Goal: Task Accomplishment & Management: Manage account settings

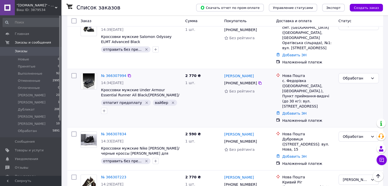
scroll to position [102, 0]
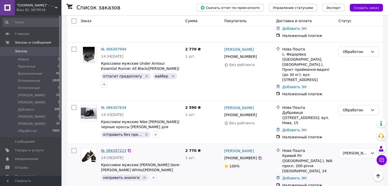
click at [112, 149] on link "№ 366307223" at bounding box center [113, 151] width 25 height 4
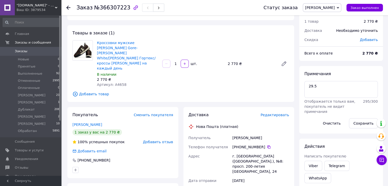
scroll to position [26, 0]
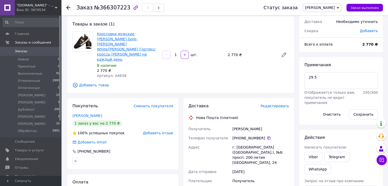
click at [112, 40] on link "Кроссовки мужские [PERSON_NAME] Gore-Tex Brown White/[PERSON_NAME] Гортекс/крос…" at bounding box center [126, 47] width 59 height 30
click at [68, 7] on icon at bounding box center [68, 8] width 4 height 4
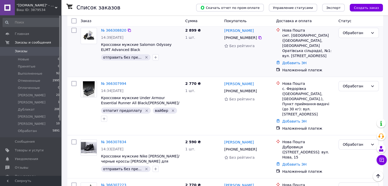
scroll to position [77, 0]
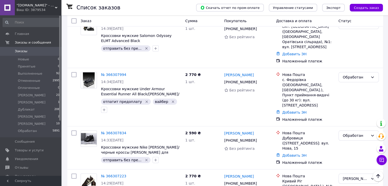
click at [46, 8] on div "Ваш ID: 3879534" at bounding box center [39, 10] width 45 height 5
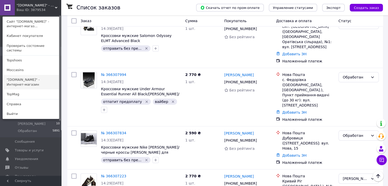
click at [23, 77] on link ""[DOMAIN_NAME]" - Интернет-магазин" at bounding box center [31, 82] width 56 height 14
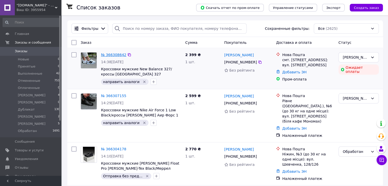
click at [111, 53] on link "№ 366308642" at bounding box center [113, 55] width 25 height 4
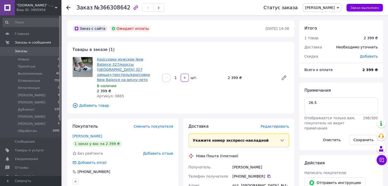
click at [128, 64] on link "Кроссовки мужские New Balance 327/кроссы Нью Беланс 327 замша+текстиль/кроссовк…" at bounding box center [123, 69] width 53 height 25
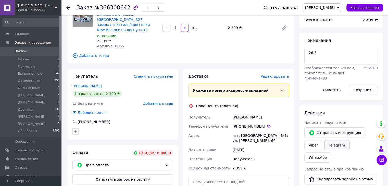
scroll to position [51, 0]
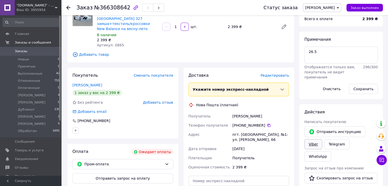
click at [315, 144] on link "Viber" at bounding box center [314, 144] width 18 height 10
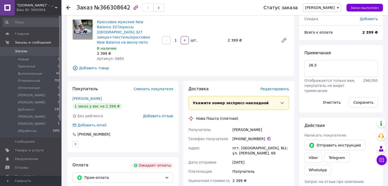
scroll to position [10, 0]
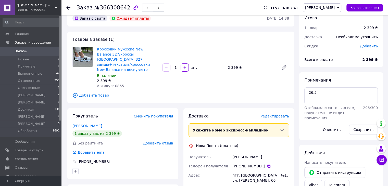
click at [68, 8] on icon at bounding box center [68, 8] width 4 height 4
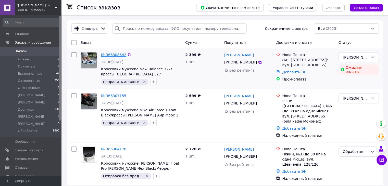
click at [112, 55] on link "№ 366308642" at bounding box center [113, 55] width 25 height 4
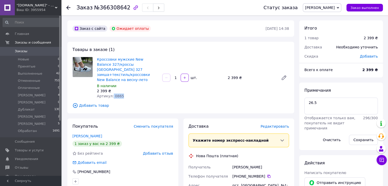
drag, startPoint x: 111, startPoint y: 91, endPoint x: 117, endPoint y: 92, distance: 6.4
click at [131, 94] on div "Артикул: 0865" at bounding box center [127, 96] width 61 height 5
copy span "0865"
drag, startPoint x: 135, startPoint y: 79, endPoint x: 127, endPoint y: 88, distance: 12.3
click at [135, 83] on div "В наличии" at bounding box center [127, 85] width 61 height 5
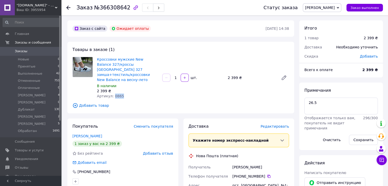
drag, startPoint x: 112, startPoint y: 91, endPoint x: 120, endPoint y: 91, distance: 8.2
click at [120, 94] on div "Артикул: 0865" at bounding box center [127, 96] width 61 height 5
copy span "0865"
click at [32, 8] on div "Ваш ID: 3955954" at bounding box center [39, 10] width 45 height 5
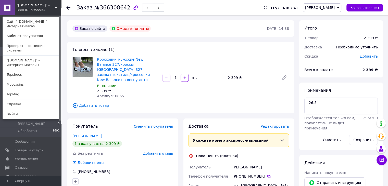
click at [28, 57] on link ""[DOMAIN_NAME]" - интернет-магазин" at bounding box center [31, 63] width 56 height 14
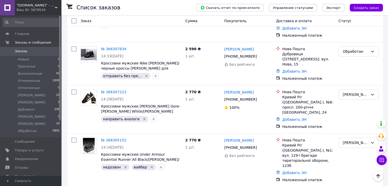
scroll to position [153, 0]
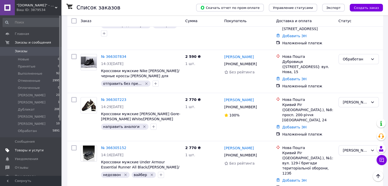
click at [27, 152] on span "Товары и услуги" at bounding box center [29, 150] width 29 height 5
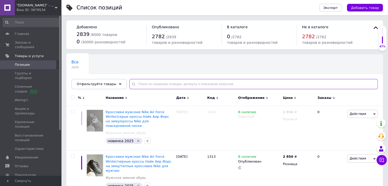
paste input "0865"
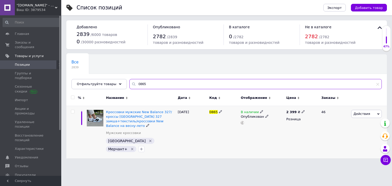
type input "0865"
click at [260, 112] on icon at bounding box center [261, 111] width 3 height 3
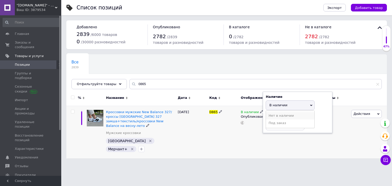
click at [279, 117] on li "Нет в наличии" at bounding box center [290, 115] width 48 height 7
click at [313, 156] on html ""intershoes.in.ua" - интернет-магазин Ваш ID: 3879534 Сайт "intershoes.in.ua" -…" at bounding box center [196, 82] width 392 height 164
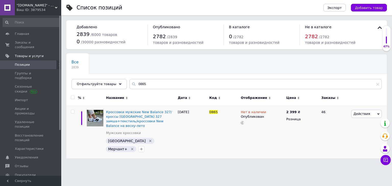
click at [51, 10] on div "Ваш ID: 3879534" at bounding box center [39, 10] width 45 height 5
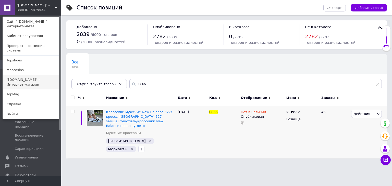
click at [19, 75] on link ""[DOMAIN_NAME]" - Интернет-магазин" at bounding box center [31, 82] width 56 height 14
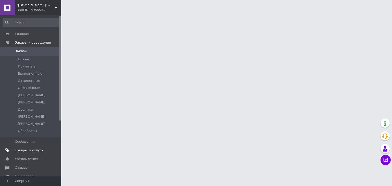
click at [29, 150] on span "Товары и услуги" at bounding box center [29, 150] width 29 height 5
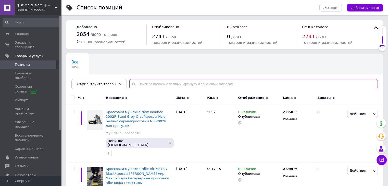
paste input "0865"
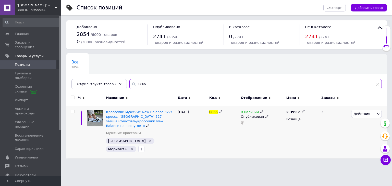
type input "0865"
click at [260, 112] on icon at bounding box center [261, 111] width 3 height 3
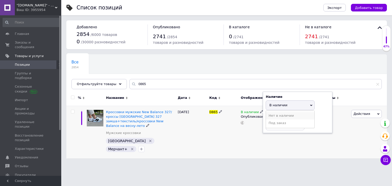
click at [279, 115] on li "Нет в наличии" at bounding box center [290, 115] width 48 height 7
click at [238, 150] on div "Список позиций Экспорт Добавить товар Добавлено 2854 / 6000 товаров 0 / 30000 р…" at bounding box center [226, 82] width 331 height 164
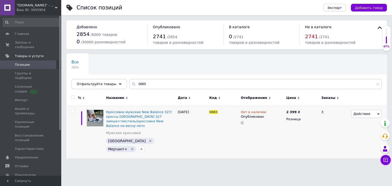
click at [36, 7] on span ""[DOMAIN_NAME]" - Интернет-магазин" at bounding box center [36, 5] width 38 height 5
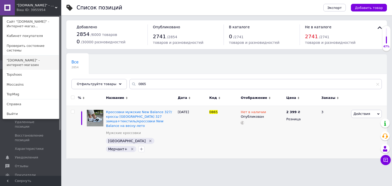
click at [35, 56] on link ""[DOMAIN_NAME]" - интернет-магазин" at bounding box center [31, 63] width 56 height 14
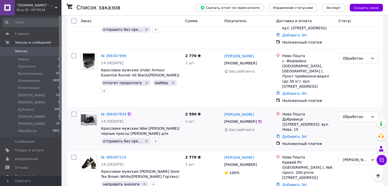
scroll to position [128, 0]
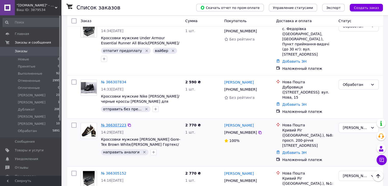
click at [105, 123] on link "№ 366307223" at bounding box center [113, 125] width 25 height 4
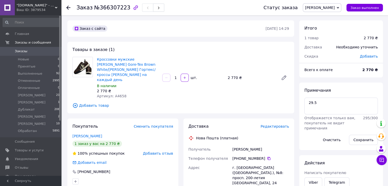
scroll to position [26, 0]
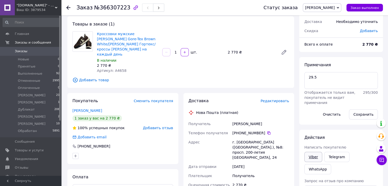
click at [315, 156] on link "Viber" at bounding box center [314, 157] width 18 height 10
click at [69, 7] on use at bounding box center [68, 8] width 4 height 4
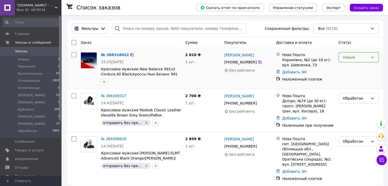
click at [355, 60] on div "Новый" at bounding box center [356, 58] width 26 height 6
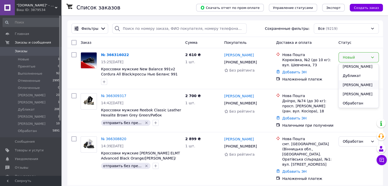
click at [353, 85] on li "[PERSON_NAME]" at bounding box center [359, 84] width 40 height 9
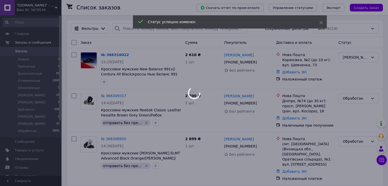
click at [108, 56] on div at bounding box center [194, 93] width 388 height 186
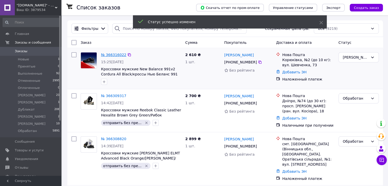
click at [115, 55] on link "№ 366316022" at bounding box center [113, 55] width 25 height 4
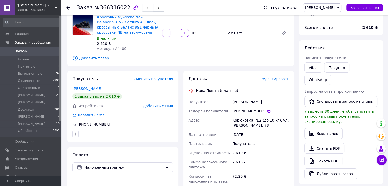
scroll to position [51, 0]
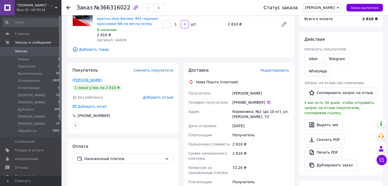
click at [91, 80] on link "Мойсієнко Сергій" at bounding box center [87, 80] width 30 height 4
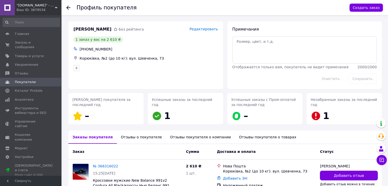
click at [68, 7] on use at bounding box center [68, 8] width 4 height 4
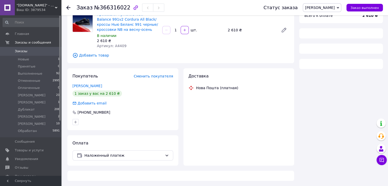
scroll to position [47, 0]
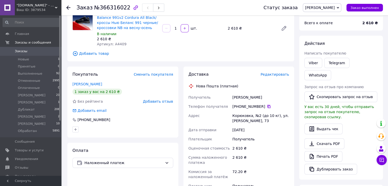
click at [267, 108] on icon at bounding box center [269, 107] width 4 height 4
drag, startPoint x: 114, startPoint y: 43, endPoint x: 124, endPoint y: 45, distance: 10.6
click at [124, 45] on div "Артикул: A4409" at bounding box center [127, 44] width 61 height 5
copy span "4409"
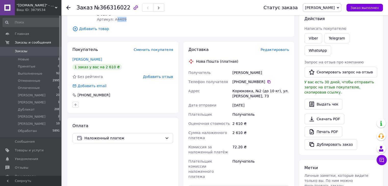
scroll to position [72, 0]
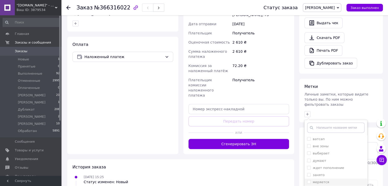
scroll to position [26, 0]
click at [308, 162] on input "занято" at bounding box center [308, 163] width 3 height 3
checkbox input "true"
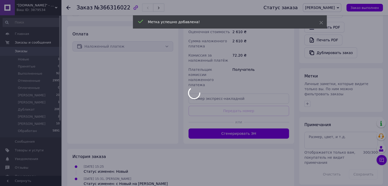
scroll to position [173, 0]
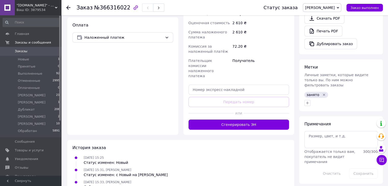
click at [69, 9] on icon at bounding box center [68, 8] width 4 height 4
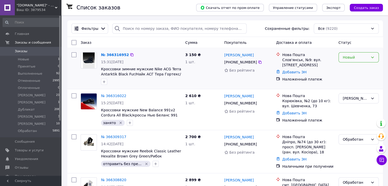
click at [354, 57] on div "Новый" at bounding box center [356, 58] width 26 height 6
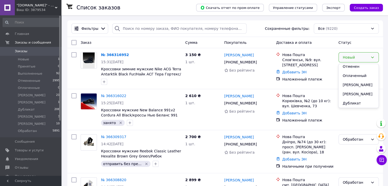
scroll to position [48, 0]
click at [350, 87] on li "[PERSON_NAME]" at bounding box center [359, 84] width 40 height 9
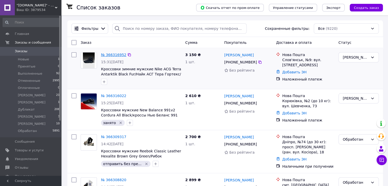
click at [114, 55] on link "№ 366316952" at bounding box center [113, 55] width 25 height 4
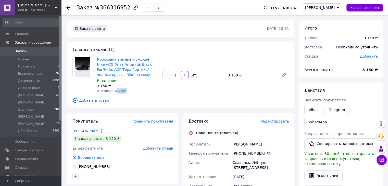
drag, startPoint x: 114, startPoint y: 91, endPoint x: 123, endPoint y: 92, distance: 8.5
click at [123, 92] on div "Артикул: A4766" at bounding box center [127, 91] width 61 height 5
copy span "4766"
click at [83, 132] on link "Балацький Андрій" at bounding box center [87, 131] width 30 height 4
click at [267, 153] on icon at bounding box center [269, 154] width 4 height 4
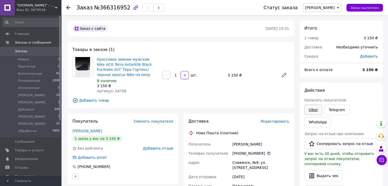
click at [313, 110] on link "Viber" at bounding box center [314, 110] width 18 height 10
click at [310, 110] on link "Viber" at bounding box center [314, 110] width 18 height 10
click at [69, 7] on use at bounding box center [68, 8] width 4 height 4
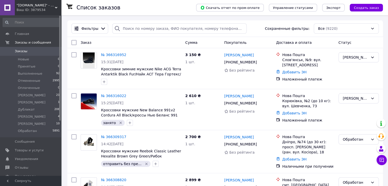
click at [41, 4] on span ""[DOMAIN_NAME]" - интернет-магазин" at bounding box center [36, 5] width 38 height 5
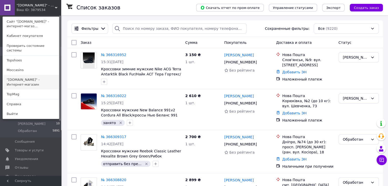
click at [46, 81] on link ""[DOMAIN_NAME]" - Интернет-магазин" at bounding box center [31, 82] width 56 height 14
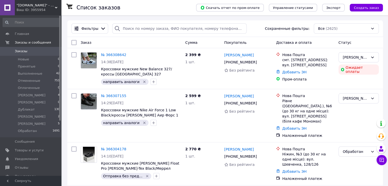
click at [41, 7] on span ""[DOMAIN_NAME]" - Интернет-магазин" at bounding box center [36, 5] width 38 height 5
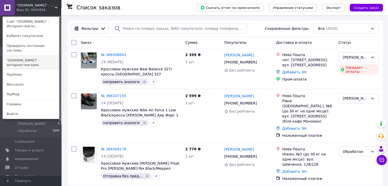
click at [29, 57] on link ""[DOMAIN_NAME]" - интернет-магазин" at bounding box center [31, 63] width 56 height 14
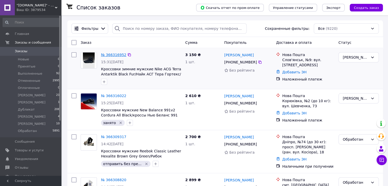
click at [115, 56] on link "№ 366316952" at bounding box center [113, 55] width 25 height 4
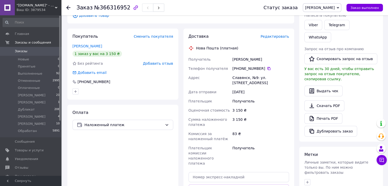
scroll to position [102, 0]
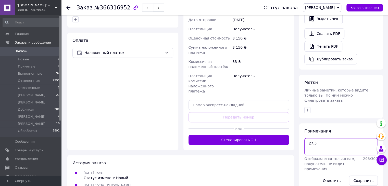
scroll to position [159, 0]
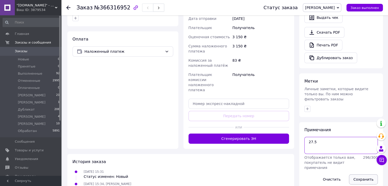
type textarea "27.5"
click at [360, 175] on button "Сохранить" at bounding box center [363, 180] width 29 height 10
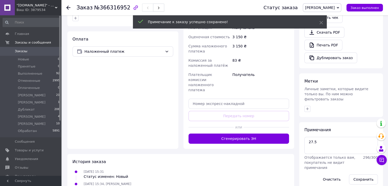
click at [307, 87] on div "Личные заметки, которые видите только вы. По ним можно фильтровать заказы" at bounding box center [342, 94] width 74 height 15
click at [305, 106] on button "button" at bounding box center [308, 109] width 6 height 6
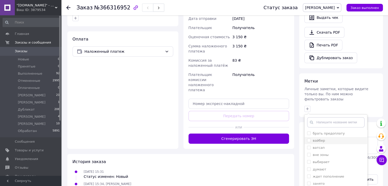
click at [310, 139] on input "вайбер" at bounding box center [308, 140] width 3 height 3
checkbox input "true"
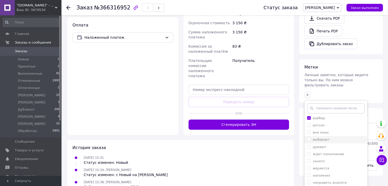
scroll to position [0, 0]
click at [310, 139] on input "вне зоны" at bounding box center [308, 140] width 3 height 3
checkbox input "true"
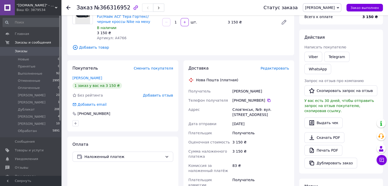
scroll to position [19, 0]
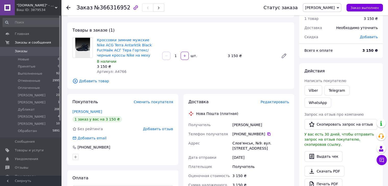
click at [267, 135] on icon at bounding box center [269, 134] width 4 height 4
click at [268, 134] on icon at bounding box center [269, 134] width 3 height 3
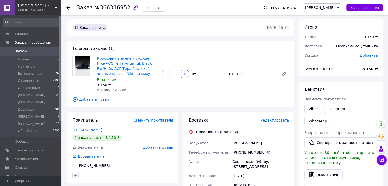
scroll to position [0, 0]
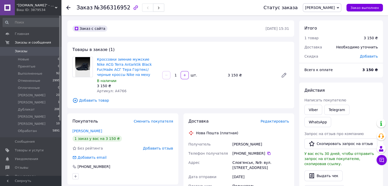
click at [335, 9] on span "[PERSON_NAME]" at bounding box center [320, 8] width 30 height 4
click at [341, 58] on li "Обработан" at bounding box center [322, 59] width 38 height 8
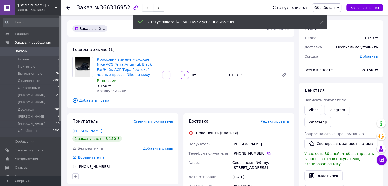
click at [67, 8] on icon at bounding box center [68, 8] width 4 height 4
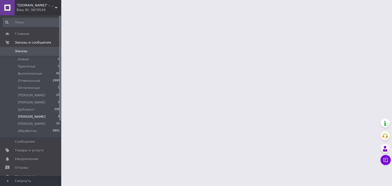
click at [29, 118] on li "Катя 4" at bounding box center [31, 116] width 63 height 7
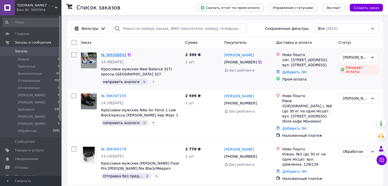
click at [109, 56] on link "№ 366308642" at bounding box center [113, 55] width 25 height 4
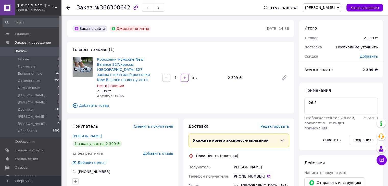
click at [87, 65] on img at bounding box center [83, 67] width 20 height 20
click at [115, 63] on link "Кроссовки мужские New Balance 327/кроссы Нью Беланс 327 замша+текстиль/кроссовк…" at bounding box center [123, 69] width 53 height 25
click at [114, 67] on span "Кроссовки мужские New Balance 327/кроссы Нью Беланс 327 замша+текстиль/кроссовк…" at bounding box center [127, 70] width 61 height 26
click at [105, 64] on link "Кроссовки мужские New Balance 327/кроссы Нью Беланс 327 замша+текстиль/кроссовк…" at bounding box center [123, 69] width 53 height 25
click at [67, 7] on use at bounding box center [68, 8] width 4 height 4
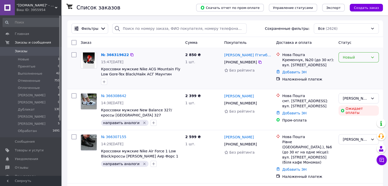
click at [374, 57] on icon at bounding box center [373, 57] width 4 height 4
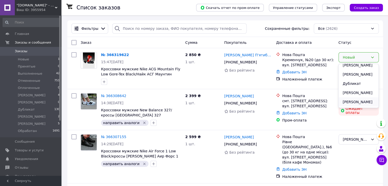
scroll to position [48, 0]
click at [349, 87] on li "[PERSON_NAME]" at bounding box center [359, 84] width 40 height 9
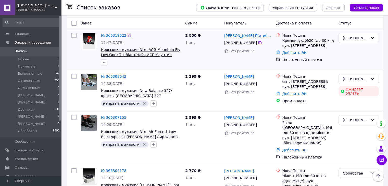
scroll to position [0, 0]
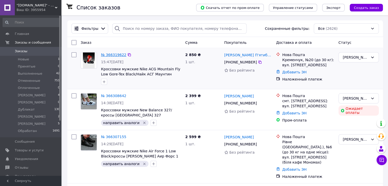
click at [111, 55] on link "№ 366319622" at bounding box center [113, 55] width 25 height 4
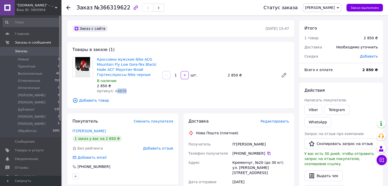
drag, startPoint x: 114, startPoint y: 91, endPoint x: 124, endPoint y: 91, distance: 9.7
click at [124, 91] on div "Артикул: A4678" at bounding box center [127, 91] width 61 height 5
copy span "4678"
click at [268, 153] on icon at bounding box center [269, 153] width 3 height 3
click at [84, 133] on link "П'ятибрат Руслан" at bounding box center [88, 131] width 33 height 4
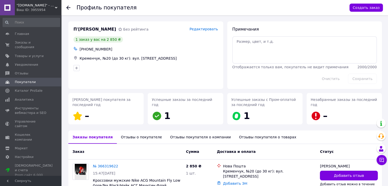
click at [68, 8] on icon at bounding box center [68, 8] width 4 height 4
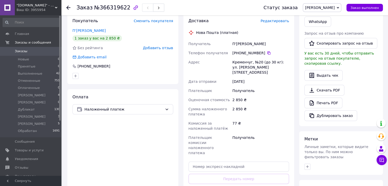
scroll to position [128, 0]
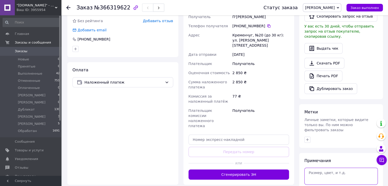
click at [318, 168] on textarea at bounding box center [342, 176] width 74 height 17
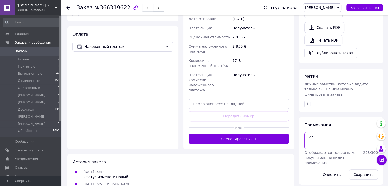
scroll to position [164, 0]
type textarea "27"
click at [358, 169] on button "Сохранить" at bounding box center [363, 174] width 29 height 10
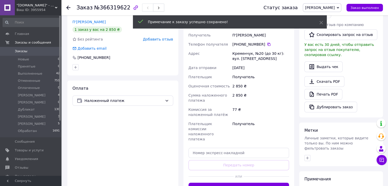
scroll to position [87, 0]
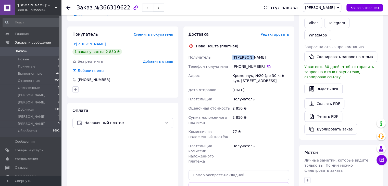
drag, startPoint x: 233, startPoint y: 57, endPoint x: 249, endPoint y: 59, distance: 16.5
click at [249, 59] on div "П'ятибрат Руслан" at bounding box center [261, 57] width 59 height 9
drag, startPoint x: 233, startPoint y: 57, endPoint x: 248, endPoint y: 57, distance: 15.3
click at [248, 57] on div "П'ятибрат Руслан" at bounding box center [261, 57] width 59 height 9
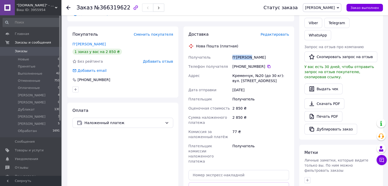
copy div "П'ятибрат"
click at [267, 67] on icon at bounding box center [269, 67] width 4 height 4
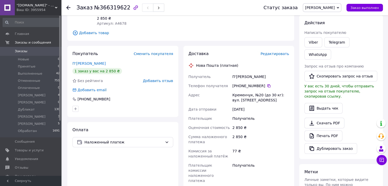
scroll to position [77, 0]
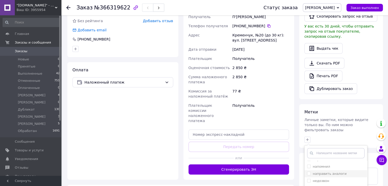
scroll to position [51, 0]
checkbox input "true"
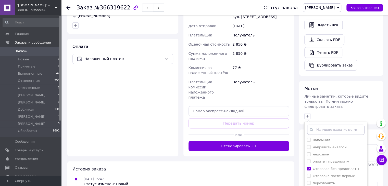
scroll to position [176, 0]
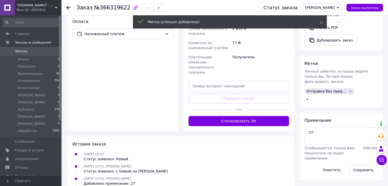
click at [339, 9] on span "[PERSON_NAME]" at bounding box center [322, 7] width 39 height 9
click at [341, 57] on li "Обработан" at bounding box center [322, 59] width 38 height 8
click at [68, 7] on icon at bounding box center [68, 8] width 4 height 4
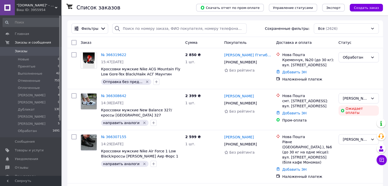
click at [45, 7] on span ""[DOMAIN_NAME]" - Интернет-магазин" at bounding box center [36, 5] width 38 height 5
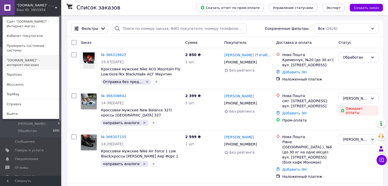
click at [21, 58] on link ""[DOMAIN_NAME]" - интернет-магазин" at bounding box center [31, 63] width 56 height 14
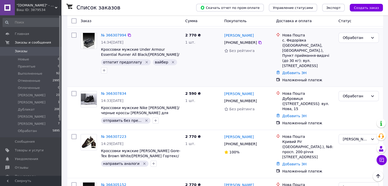
scroll to position [230, 0]
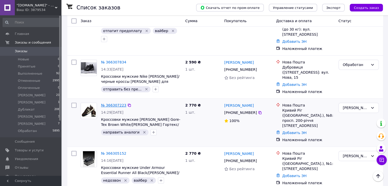
click at [112, 103] on link "№ 366307223" at bounding box center [113, 105] width 25 height 4
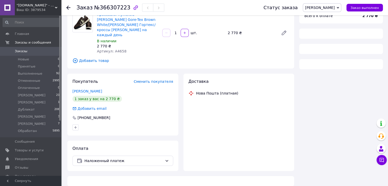
scroll to position [45, 0]
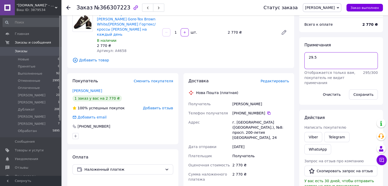
click at [327, 62] on textarea "29.5" at bounding box center [342, 60] width 74 height 17
type textarea "29.5 не підійшли аналоги"
click at [361, 93] on button "Сохранить" at bounding box center [363, 95] width 29 height 10
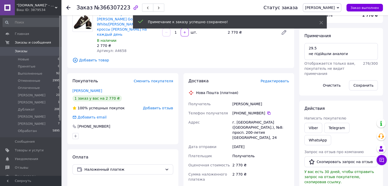
click at [335, 6] on span "[PERSON_NAME]" at bounding box center [320, 8] width 30 height 4
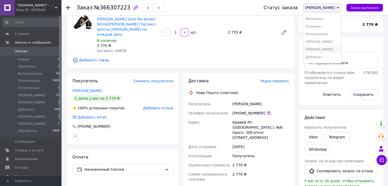
scroll to position [0, 0]
click at [341, 34] on li "Отменен" at bounding box center [322, 33] width 38 height 8
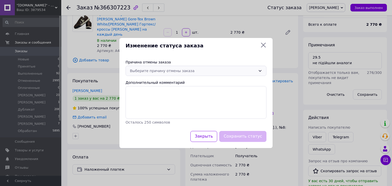
click at [203, 69] on div "Выберите причину отмены заказа" at bounding box center [193, 71] width 126 height 6
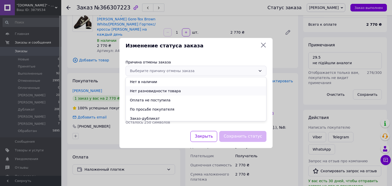
click at [163, 91] on li "Нет разновидности товара" at bounding box center [196, 91] width 140 height 9
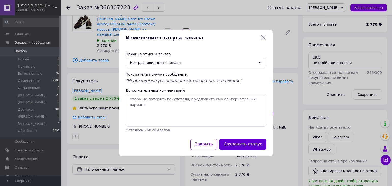
click at [250, 145] on button "Сохранить статус" at bounding box center [242, 144] width 47 height 11
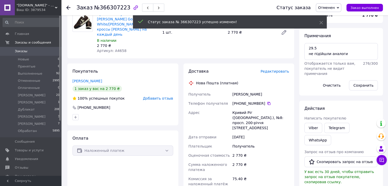
click at [67, 8] on use at bounding box center [68, 8] width 4 height 4
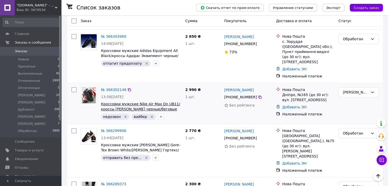
scroll to position [434, 0]
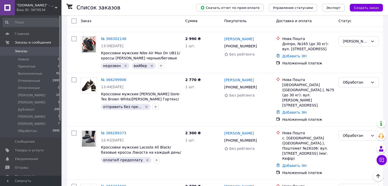
click at [42, 7] on span ""[DOMAIN_NAME]" - интернет-магазин" at bounding box center [36, 5] width 38 height 5
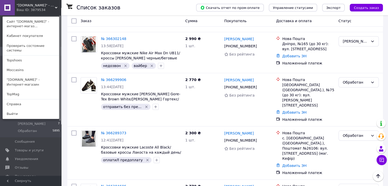
drag, startPoint x: 14, startPoint y: 77, endPoint x: 21, endPoint y: 74, distance: 7.4
click at [14, 77] on link ""[DOMAIN_NAME]" - Интернет-магазин" at bounding box center [31, 82] width 56 height 14
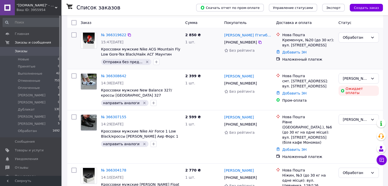
scroll to position [26, 0]
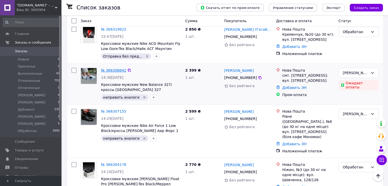
click at [111, 70] on link "№ 366308642" at bounding box center [113, 70] width 25 height 4
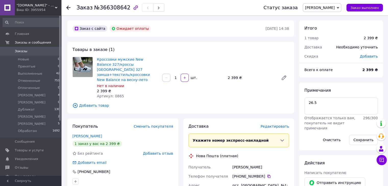
click at [339, 7] on span "[PERSON_NAME]" at bounding box center [322, 7] width 39 height 9
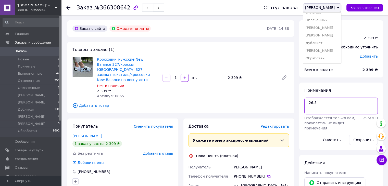
click at [323, 106] on textarea "26.5" at bounding box center [342, 106] width 74 height 17
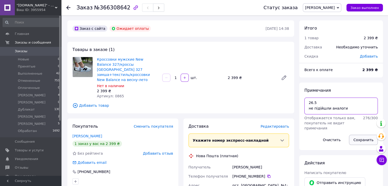
type textarea "26.5 не підійшли аналоги"
click at [362, 140] on button "Сохранить" at bounding box center [363, 140] width 29 height 10
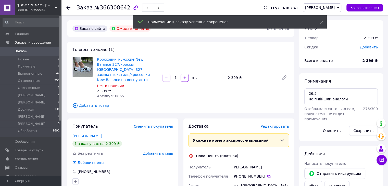
click at [339, 7] on icon at bounding box center [338, 8] width 2 height 2
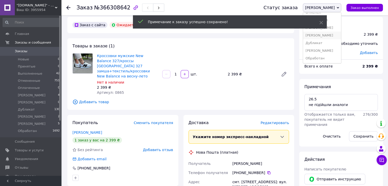
scroll to position [26, 0]
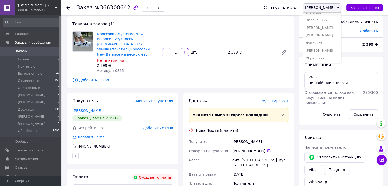
click at [341, 14] on li "Отменен" at bounding box center [322, 13] width 38 height 8
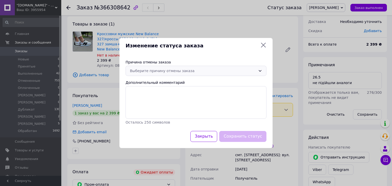
click at [238, 71] on div "Выберите причину отмены заказа" at bounding box center [193, 71] width 126 height 6
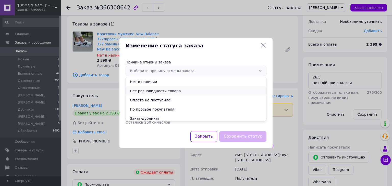
click at [181, 91] on li "Нет разновидности товара" at bounding box center [196, 91] width 140 height 9
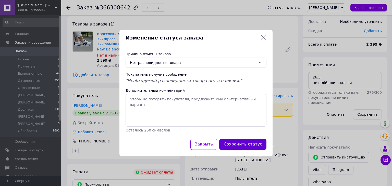
click at [254, 145] on button "Сохранить статус" at bounding box center [242, 144] width 47 height 11
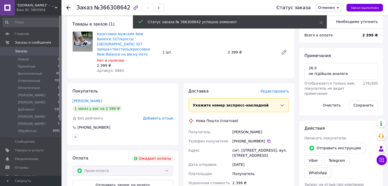
click at [69, 8] on icon at bounding box center [68, 8] width 4 height 4
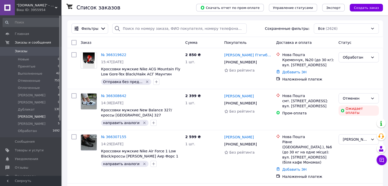
click at [25, 117] on li "[PERSON_NAME] 2" at bounding box center [31, 116] width 63 height 7
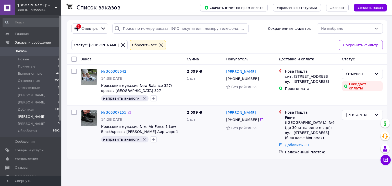
click at [109, 111] on link "№ 366307155" at bounding box center [113, 113] width 25 height 4
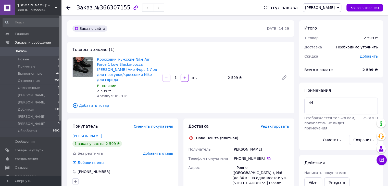
click at [68, 6] on icon at bounding box center [68, 8] width 4 height 4
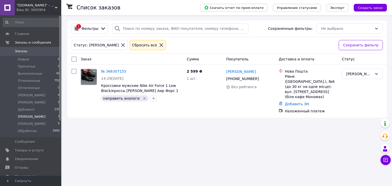
click at [36, 7] on span ""[DOMAIN_NAME]" - Интернет-магазин" at bounding box center [36, 5] width 38 height 5
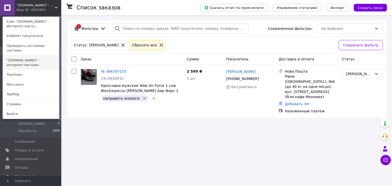
click at [31, 59] on link ""[DOMAIN_NAME]" - интернет-магазин" at bounding box center [31, 63] width 56 height 14
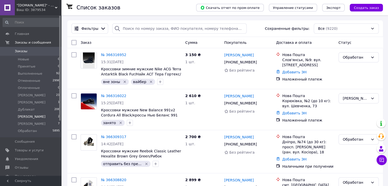
click at [28, 116] on li "[PERSON_NAME] 2" at bounding box center [31, 116] width 63 height 7
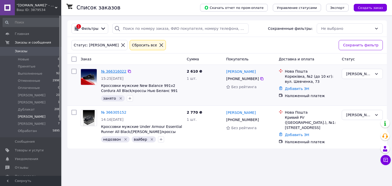
click at [108, 70] on link "№ 366316022" at bounding box center [113, 71] width 25 height 4
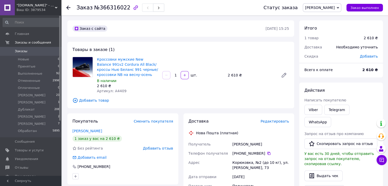
click at [67, 8] on icon at bounding box center [68, 8] width 4 height 4
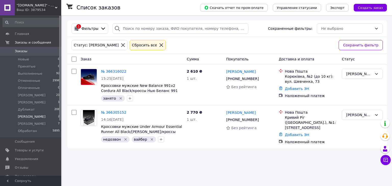
click at [55, 8] on icon at bounding box center [56, 7] width 3 height 3
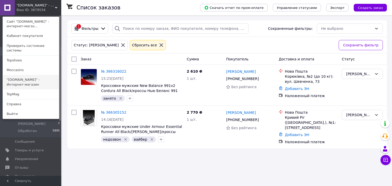
click at [44, 76] on link ""[DOMAIN_NAME]" - Интернет-магазин" at bounding box center [31, 82] width 56 height 14
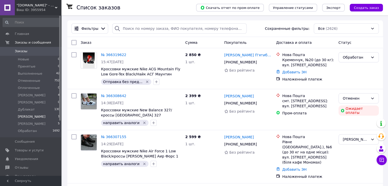
click at [31, 117] on li "[PERSON_NAME] 1" at bounding box center [31, 116] width 63 height 7
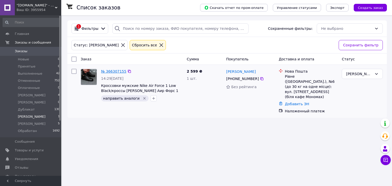
click at [116, 71] on link "№ 366307155" at bounding box center [113, 71] width 25 height 4
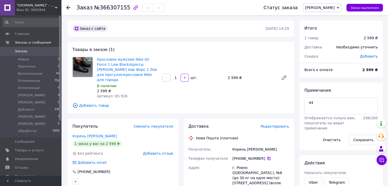
click at [268, 157] on icon at bounding box center [269, 159] width 4 height 4
click at [335, 7] on span "[PERSON_NAME]" at bounding box center [320, 8] width 30 height 4
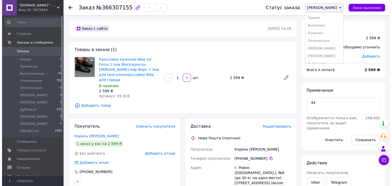
scroll to position [21, 0]
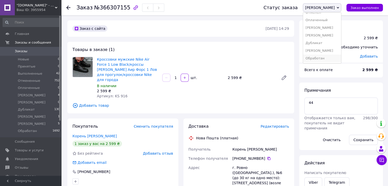
click at [341, 56] on li "Обработан" at bounding box center [322, 59] width 38 height 8
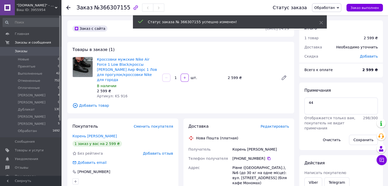
click at [66, 6] on icon at bounding box center [68, 8] width 4 height 4
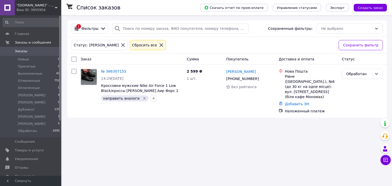
click at [40, 8] on div "Ваш ID: 3955954" at bounding box center [39, 10] width 45 height 5
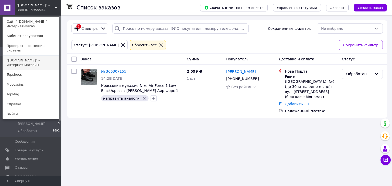
click at [18, 56] on link ""[DOMAIN_NAME]" - интернет-магазин" at bounding box center [31, 63] width 56 height 14
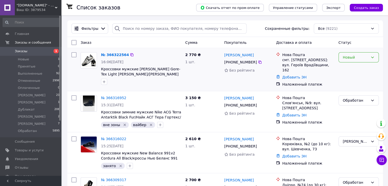
click at [372, 57] on icon at bounding box center [372, 58] width 3 height 2
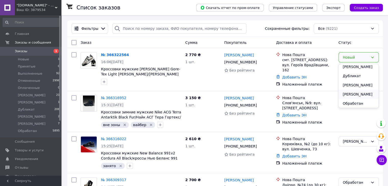
scroll to position [48, 0]
click at [353, 87] on li "[PERSON_NAME]" at bounding box center [359, 84] width 40 height 9
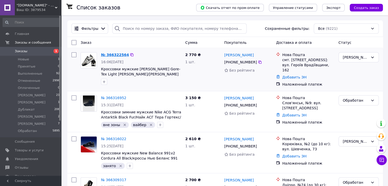
click at [114, 55] on link "№ 366322564" at bounding box center [115, 55] width 28 height 4
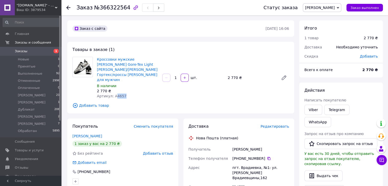
drag, startPoint x: 115, startPoint y: 90, endPoint x: 126, endPoint y: 91, distance: 10.7
click at [126, 94] on div "Артикул: А4657" at bounding box center [127, 96] width 61 height 5
copy span "4657"
click at [268, 157] on icon at bounding box center [269, 158] width 3 height 3
click at [88, 134] on link "[PERSON_NAME]" at bounding box center [87, 136] width 30 height 4
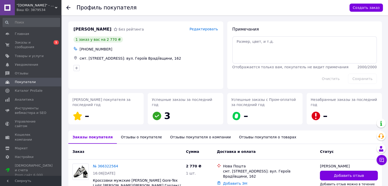
click at [67, 8] on use at bounding box center [68, 8] width 4 height 4
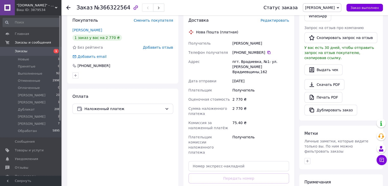
scroll to position [128, 0]
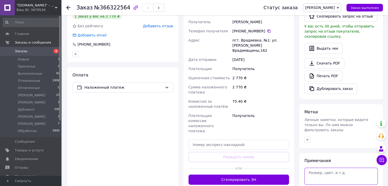
click at [318, 168] on textarea at bounding box center [342, 176] width 74 height 17
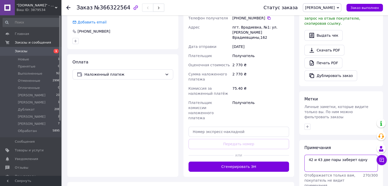
scroll to position [164, 0]
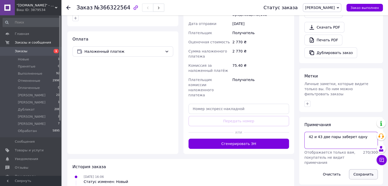
type textarea "42 и 43 две пары заберет одну"
click at [366, 169] on button "Сохранить" at bounding box center [363, 174] width 29 height 10
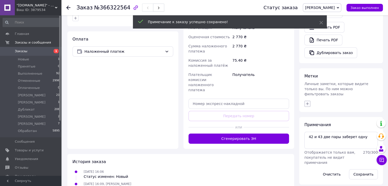
click at [307, 102] on icon "button" at bounding box center [308, 104] width 4 height 4
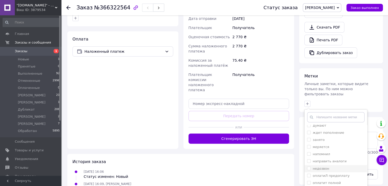
scroll to position [51, 0]
click at [309, 183] on input "отпатит предоплату" at bounding box center [308, 184] width 3 height 3
checkbox input "true"
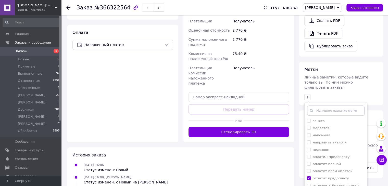
scroll to position [176, 0]
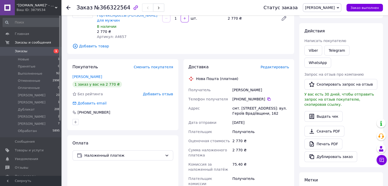
scroll to position [48, 0]
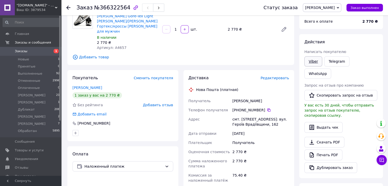
click at [313, 65] on link "Viber" at bounding box center [314, 61] width 18 height 10
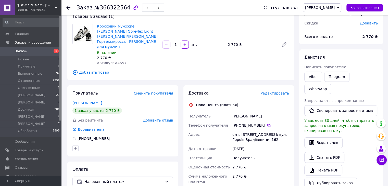
scroll to position [23, 0]
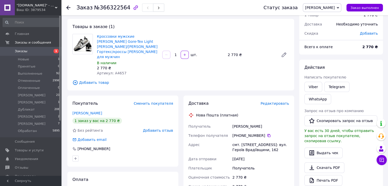
click at [68, 8] on use at bounding box center [68, 8] width 4 height 4
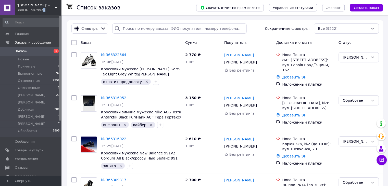
click at [40, 11] on div "Ваш ID: 3879534" at bounding box center [39, 10] width 45 height 5
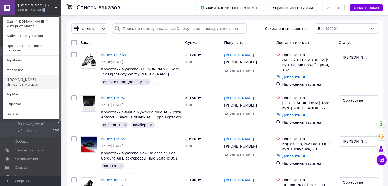
click at [32, 75] on link ""[DOMAIN_NAME]" - Интернет-магазин" at bounding box center [31, 82] width 56 height 14
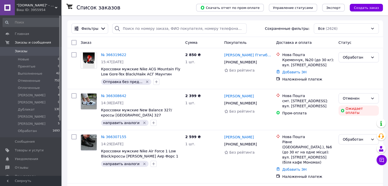
click at [40, 7] on span ""[DOMAIN_NAME]" - Интернет-магазин" at bounding box center [36, 5] width 38 height 5
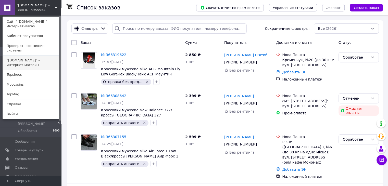
click at [30, 58] on link ""[DOMAIN_NAME]" - интернет-магазин" at bounding box center [31, 63] width 56 height 14
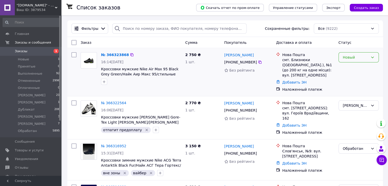
click at [348, 59] on div "Новый" at bounding box center [356, 58] width 26 height 6
click at [346, 86] on li "[PERSON_NAME]" at bounding box center [359, 84] width 40 height 9
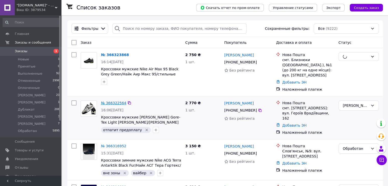
click at [119, 101] on link "№ 366322564" at bounding box center [113, 103] width 25 height 4
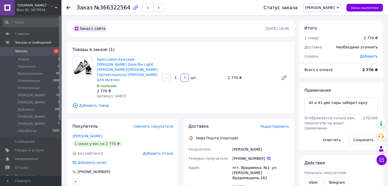
click at [267, 157] on icon at bounding box center [269, 159] width 4 height 4
drag, startPoint x: 114, startPoint y: 92, endPoint x: 127, endPoint y: 91, distance: 12.8
click at [127, 94] on div "Артикул: А4657" at bounding box center [127, 96] width 61 height 5
copy span "4657"
click at [267, 157] on icon at bounding box center [269, 159] width 4 height 4
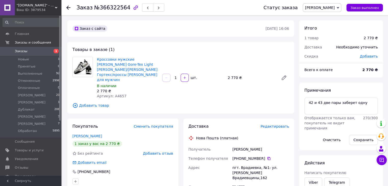
click at [335, 9] on span "[PERSON_NAME]" at bounding box center [320, 8] width 30 height 4
click at [341, 57] on li "Обработан" at bounding box center [322, 59] width 38 height 8
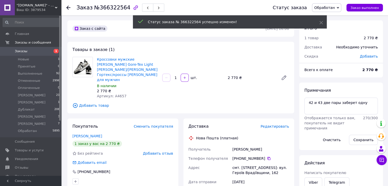
click at [68, 7] on icon at bounding box center [68, 8] width 4 height 4
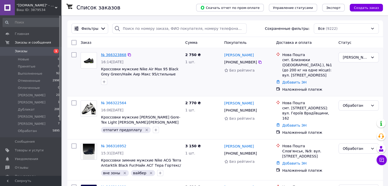
click at [114, 54] on link "№ 366323868" at bounding box center [113, 55] width 25 height 4
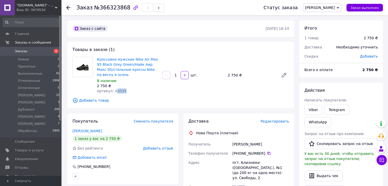
drag, startPoint x: 115, startPoint y: 91, endPoint x: 124, endPoint y: 91, distance: 8.9
click at [124, 91] on div "Артикул: А3535" at bounding box center [127, 91] width 61 height 5
copy span "3535"
click at [267, 154] on icon at bounding box center [269, 154] width 4 height 4
click at [87, 132] on link "Іржавський Владислав" at bounding box center [87, 131] width 30 height 4
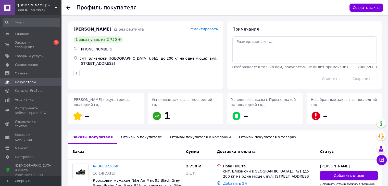
click at [69, 8] on icon at bounding box center [68, 8] width 4 height 4
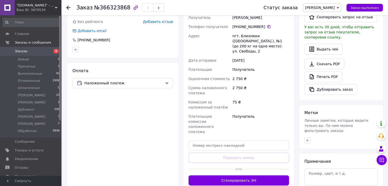
scroll to position [128, 0]
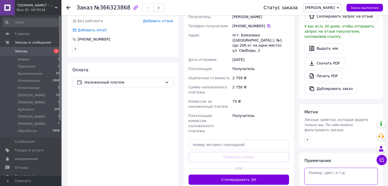
click at [316, 168] on textarea at bounding box center [342, 176] width 74 height 17
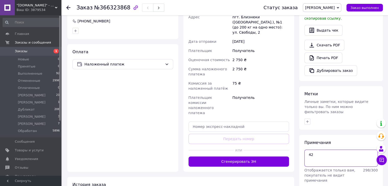
scroll to position [153, 0]
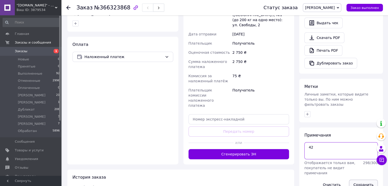
type textarea "42"
drag, startPoint x: 366, startPoint y: 162, endPoint x: 363, endPoint y: 158, distance: 5.3
click at [366, 180] on button "Сохранить" at bounding box center [363, 185] width 29 height 10
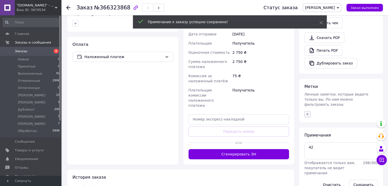
click at [309, 112] on icon "button" at bounding box center [308, 114] width 4 height 4
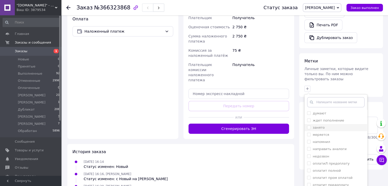
scroll to position [51, 0]
click at [309, 176] on input "отправить без предоплаты" at bounding box center [308, 177] width 3 height 3
checkbox input "true"
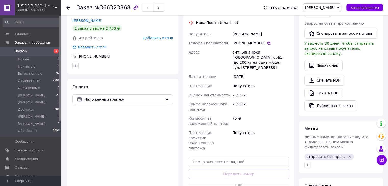
scroll to position [102, 0]
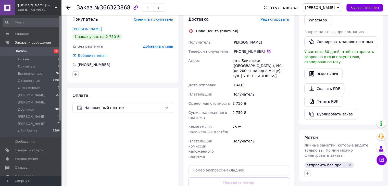
click at [267, 51] on icon at bounding box center [269, 52] width 4 height 4
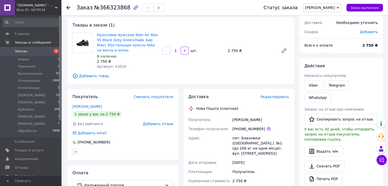
scroll to position [0, 0]
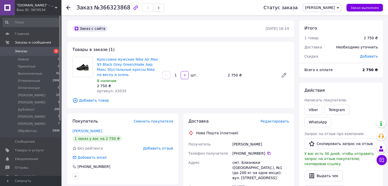
click at [339, 8] on icon at bounding box center [338, 8] width 2 height 2
click at [340, 60] on li "Обработан" at bounding box center [322, 59] width 38 height 8
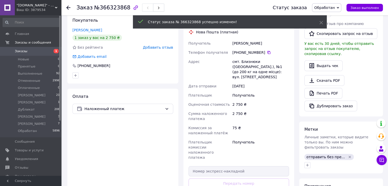
scroll to position [51, 0]
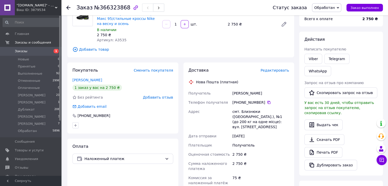
click at [68, 7] on use at bounding box center [68, 8] width 4 height 4
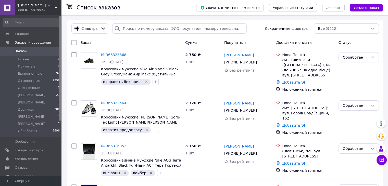
click at [52, 8] on div "Ваш ID: 3879534" at bounding box center [39, 10] width 45 height 5
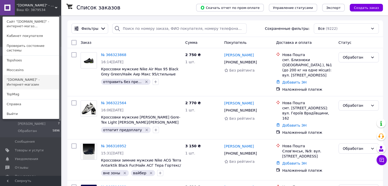
click at [28, 76] on link ""[DOMAIN_NAME]" - Интернет-магазин" at bounding box center [31, 82] width 56 height 14
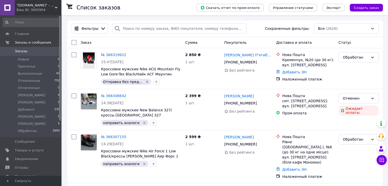
click at [46, 12] on div "Ваш ID: 3955954" at bounding box center [39, 10] width 45 height 5
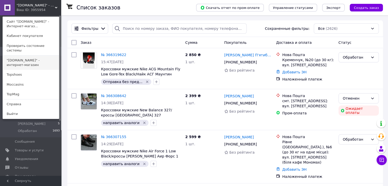
click at [35, 57] on link ""[DOMAIN_NAME]" - интернет-магазин" at bounding box center [31, 63] width 56 height 14
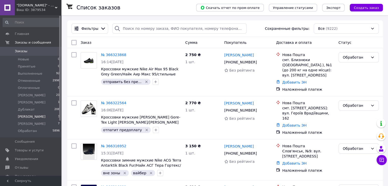
click at [21, 118] on span "[PERSON_NAME]" at bounding box center [32, 117] width 28 height 5
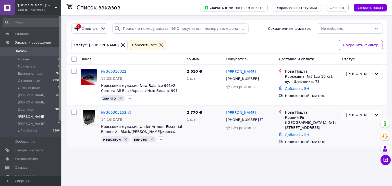
click at [105, 113] on link "№ 366305152" at bounding box center [113, 113] width 25 height 4
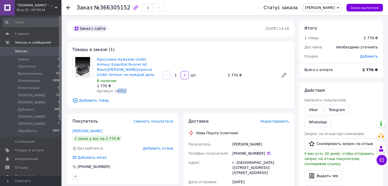
drag, startPoint x: 115, startPoint y: 92, endPoint x: 125, endPoint y: 92, distance: 9.7
click at [125, 92] on div "Артикул: А4717" at bounding box center [127, 91] width 61 height 5
copy span "4717"
click at [268, 155] on icon at bounding box center [269, 153] width 3 height 3
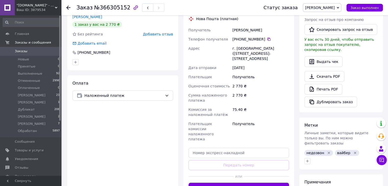
scroll to position [128, 0]
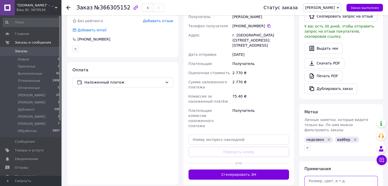
click at [327, 176] on textarea at bounding box center [342, 184] width 74 height 17
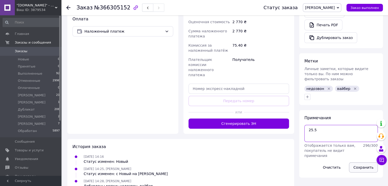
type textarea "25.5"
click at [361, 163] on button "Сохранить" at bounding box center [363, 168] width 29 height 10
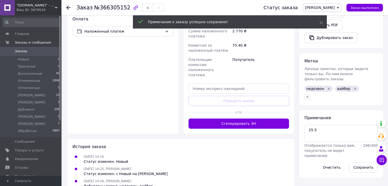
click at [328, 88] on icon "Удалить метку" at bounding box center [329, 89] width 2 height 2
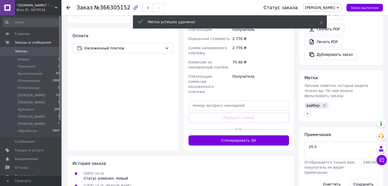
scroll to position [153, 0]
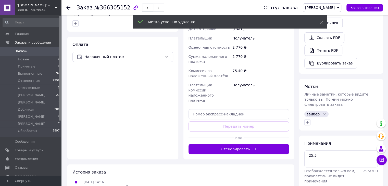
click at [335, 8] on span "[PERSON_NAME]" at bounding box center [320, 8] width 30 height 4
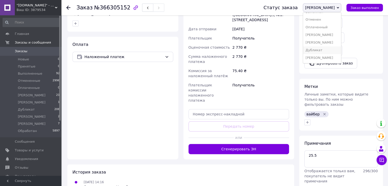
scroll to position [21, 0]
click at [341, 56] on li "Обработан" at bounding box center [322, 59] width 38 height 8
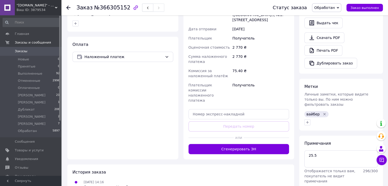
click at [67, 8] on icon at bounding box center [68, 8] width 4 height 4
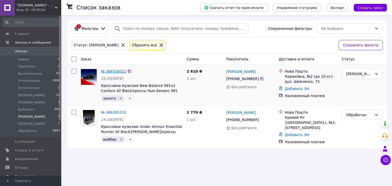
click at [113, 71] on link "№ 366316022" at bounding box center [113, 71] width 25 height 4
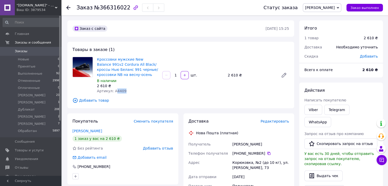
drag, startPoint x: 114, startPoint y: 92, endPoint x: 124, endPoint y: 92, distance: 9.7
click at [124, 92] on div "Артикул: A4409" at bounding box center [127, 91] width 61 height 5
copy span "4409"
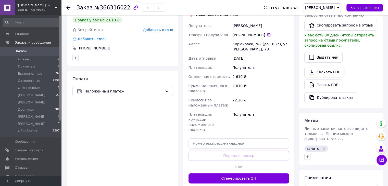
scroll to position [128, 0]
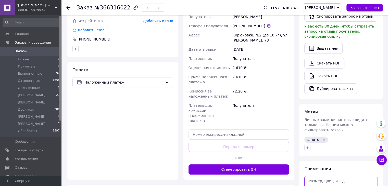
click at [319, 176] on textarea at bounding box center [342, 184] width 74 height 17
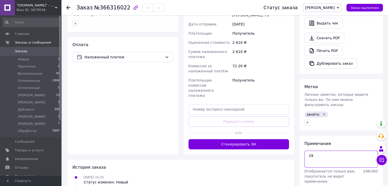
scroll to position [176, 0]
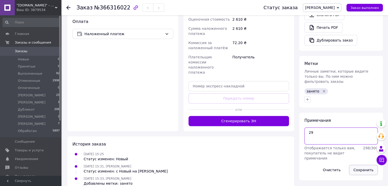
type textarea "29"
click at [356, 165] on button "Сохранить" at bounding box center [363, 170] width 29 height 10
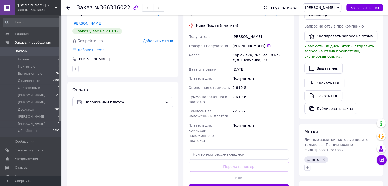
scroll to position [74, 0]
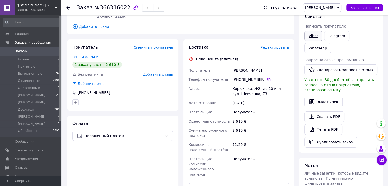
click at [314, 34] on link "Viber" at bounding box center [314, 36] width 18 height 10
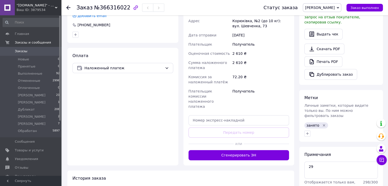
scroll to position [188, 0]
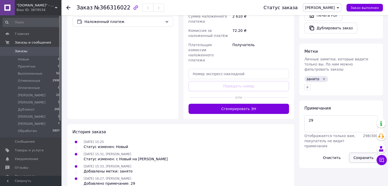
click at [357, 153] on button "Сохранить" at bounding box center [363, 158] width 29 height 10
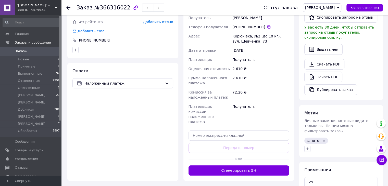
scroll to position [128, 0]
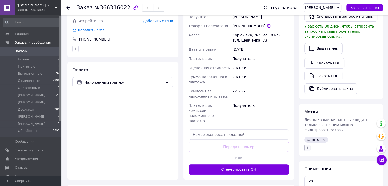
click at [307, 147] on icon "button" at bounding box center [307, 148] width 3 height 3
click at [308, 184] on input "направить аналоги" at bounding box center [308, 185] width 3 height 3
checkbox input "true"
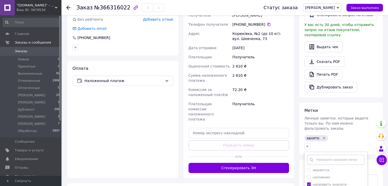
scroll to position [179, 0]
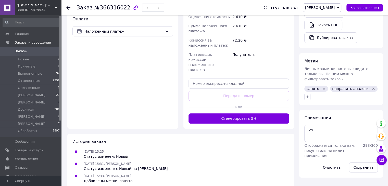
click at [67, 8] on use at bounding box center [68, 8] width 4 height 4
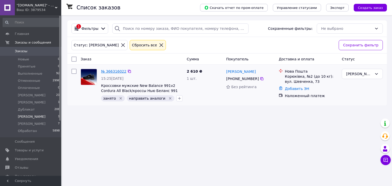
click at [112, 72] on link "№ 366316022" at bounding box center [113, 71] width 25 height 4
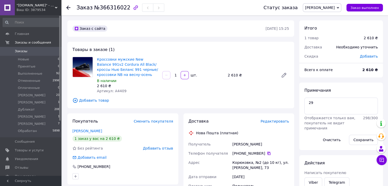
click at [267, 155] on icon at bounding box center [269, 154] width 4 height 4
click at [340, 6] on span "[PERSON_NAME]" at bounding box center [322, 7] width 39 height 9
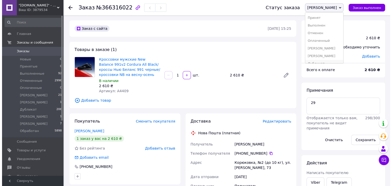
scroll to position [21, 0]
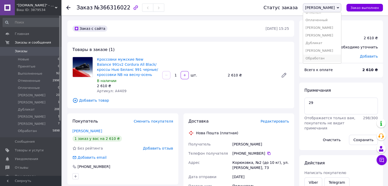
click at [341, 59] on li "Обработан" at bounding box center [322, 59] width 38 height 8
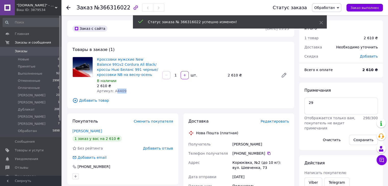
drag, startPoint x: 114, startPoint y: 91, endPoint x: 127, endPoint y: 91, distance: 13.0
click at [127, 91] on div "Артикул: A4409" at bounding box center [127, 91] width 61 height 5
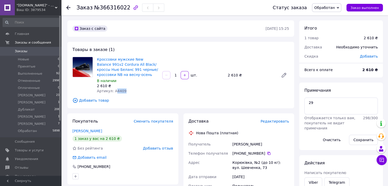
copy span "4409"
drag, startPoint x: 29, startPoint y: 150, endPoint x: 39, endPoint y: 149, distance: 10.3
click at [29, 150] on span "Товары и услуги" at bounding box center [29, 150] width 29 height 5
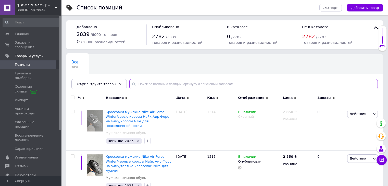
paste input "А4409"
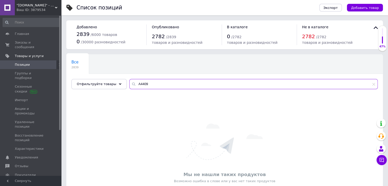
click at [133, 84] on input "А4409" at bounding box center [253, 84] width 249 height 10
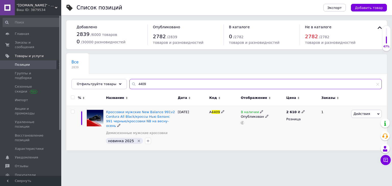
type input "4409"
click at [260, 112] on icon at bounding box center [261, 111] width 3 height 3
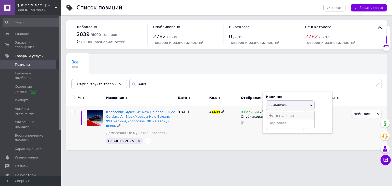
click at [275, 116] on li "Нет в наличии" at bounding box center [290, 115] width 48 height 7
click at [278, 156] on html ""intershoes.in.ua" - интернет-магазин Ваш ID: 3879534 Сайт "intershoes.in.ua" -…" at bounding box center [196, 78] width 392 height 156
click at [238, 156] on html ""intershoes.in.ua" - интернет-магазин Ваш ID: 3879534 Сайт "intershoes.in.ua" -…" at bounding box center [196, 78] width 392 height 156
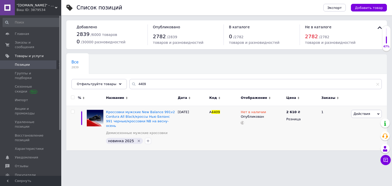
click at [39, 8] on div "Ваш ID: 3879534" at bounding box center [39, 10] width 45 height 5
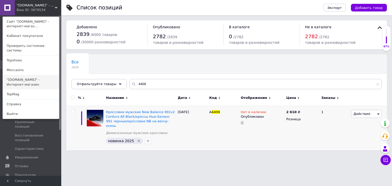
click at [31, 75] on link ""[DOMAIN_NAME]" - Интернет-магазин" at bounding box center [31, 82] width 56 height 14
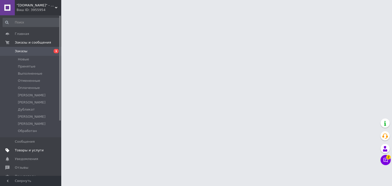
click at [29, 150] on span "Товары и услуги" at bounding box center [29, 150] width 29 height 5
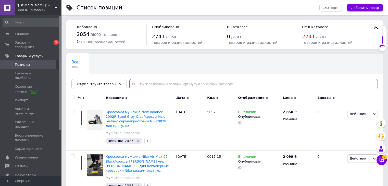
paste input "А4409"
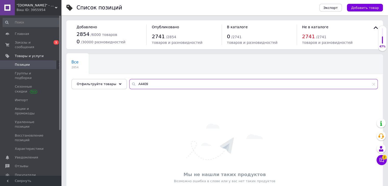
click at [133, 83] on input "А4409" at bounding box center [253, 84] width 249 height 10
click at [134, 84] on input "А4409" at bounding box center [253, 84] width 249 height 10
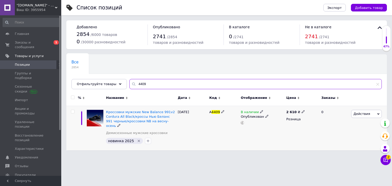
type input "4409"
click at [260, 112] on use at bounding box center [261, 111] width 3 height 3
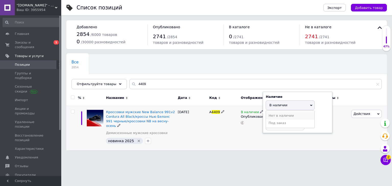
click at [277, 117] on li "Нет в наличии" at bounding box center [290, 115] width 48 height 7
click at [228, 156] on html ""[DOMAIN_NAME]" - Интернет-магазин Ваш ID: 3955954 Сайт "[DOMAIN_NAME]" - Интер…" at bounding box center [196, 78] width 392 height 156
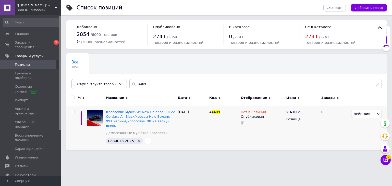
click at [218, 156] on html ""[DOMAIN_NAME]" - Интернет-магазин Ваш ID: 3955954 Сайт "[DOMAIN_NAME]" - Интер…" at bounding box center [196, 78] width 392 height 156
click at [29, 43] on span "Заказы и сообщения" at bounding box center [31, 44] width 32 height 9
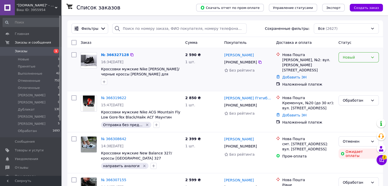
click at [368, 59] on div "Новый" at bounding box center [356, 58] width 26 height 6
click at [349, 86] on li "[PERSON_NAME]" at bounding box center [359, 84] width 40 height 9
click at [112, 55] on link "№ 366327128" at bounding box center [113, 55] width 25 height 4
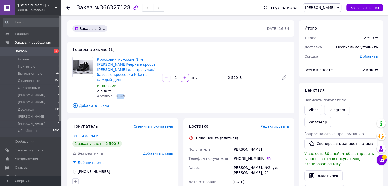
drag, startPoint x: 113, startPoint y: 91, endPoint x: 119, endPoint y: 91, distance: 6.1
click at [119, 94] on span "Артикул: 189PL" at bounding box center [111, 96] width 29 height 4
click at [133, 94] on div "Артикул: 189PL" at bounding box center [127, 96] width 61 height 5
drag, startPoint x: 112, startPoint y: 91, endPoint x: 117, endPoint y: 91, distance: 5.1
click at [117, 94] on span "Артикул: 189PL" at bounding box center [111, 96] width 29 height 4
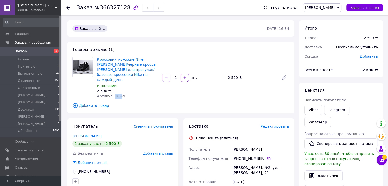
copy span "189"
click at [267, 157] on icon at bounding box center [269, 159] width 4 height 4
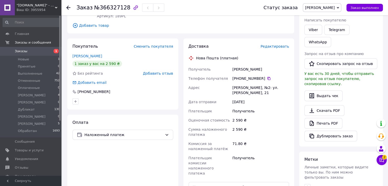
scroll to position [102, 0]
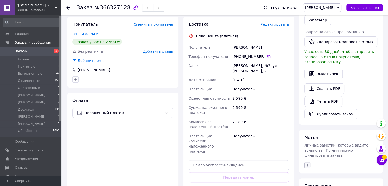
click at [308, 164] on icon "button" at bounding box center [307, 165] width 3 height 3
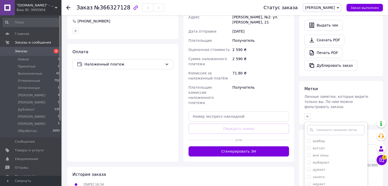
scroll to position [173, 0]
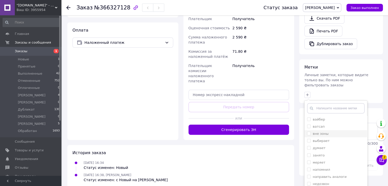
click at [310, 132] on input "вне зоны" at bounding box center [308, 133] width 3 height 3
checkbox input "true"
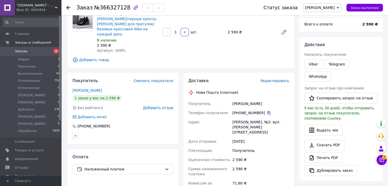
scroll to position [45, 0]
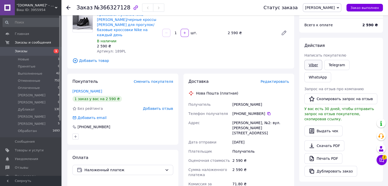
click at [313, 63] on link "Viber" at bounding box center [314, 65] width 18 height 10
click at [317, 66] on link "Viber" at bounding box center [314, 65] width 18 height 10
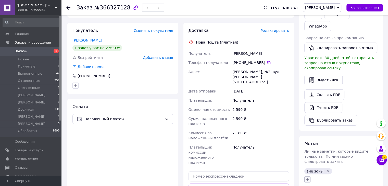
click at [310, 177] on button "button" at bounding box center [308, 180] width 6 height 6
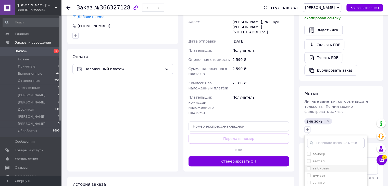
scroll to position [147, 0]
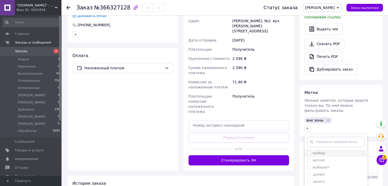
click at [310, 151] on label "вайбер" at bounding box center [316, 153] width 18 height 5
click at [310, 151] on input "вайбер" at bounding box center [308, 152] width 3 height 3
click at [309, 151] on input "вайбер" at bounding box center [308, 152] width 3 height 3
checkbox input "true"
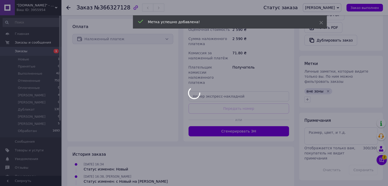
scroll to position [181, 0]
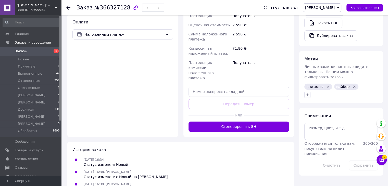
click at [68, 7] on icon at bounding box center [68, 8] width 4 height 4
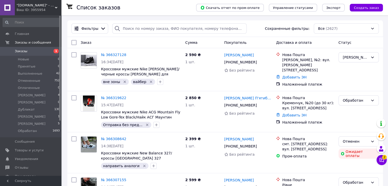
click at [42, 9] on div "Ваш ID: 3955954" at bounding box center [39, 10] width 45 height 5
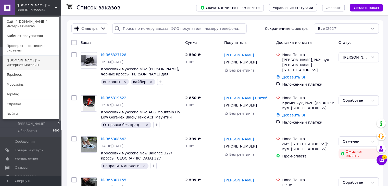
click at [35, 57] on link ""[DOMAIN_NAME]" - интернет-магазин" at bounding box center [31, 63] width 56 height 14
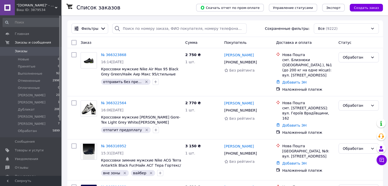
click at [40, 7] on span ""[DOMAIN_NAME]" - интернет-магазин" at bounding box center [36, 5] width 38 height 5
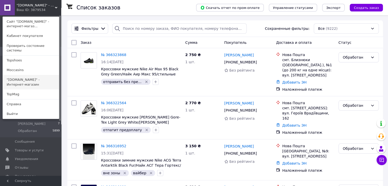
click at [32, 75] on link ""[DOMAIN_NAME]" - Интернет-магазин" at bounding box center [31, 82] width 56 height 14
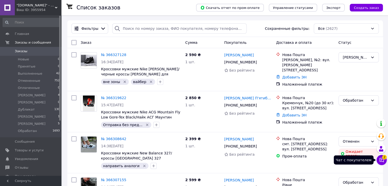
click at [380, 158] on icon at bounding box center [382, 160] width 4 height 4
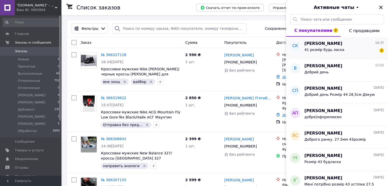
click at [340, 54] on div "41 розмір будь ласка 2" at bounding box center [345, 51] width 80 height 8
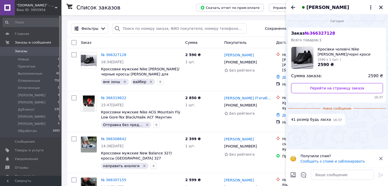
click at [381, 7] on icon "Закрыть" at bounding box center [380, 7] width 3 height 3
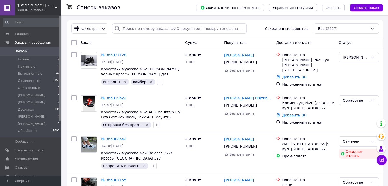
click at [120, 54] on link "№ 366327128" at bounding box center [113, 55] width 25 height 4
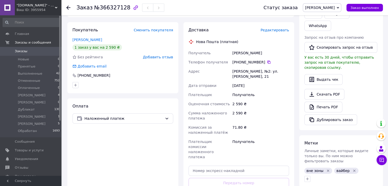
scroll to position [122, 0]
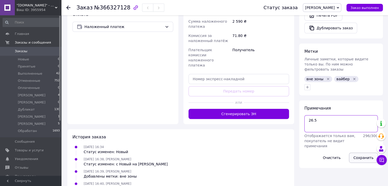
type textarea "26.5"
click at [364, 153] on button "Сохранить" at bounding box center [363, 158] width 29 height 10
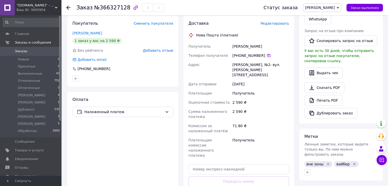
scroll to position [112, 0]
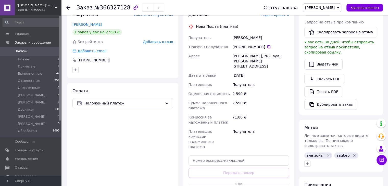
click at [326, 154] on icon "Удалить метку" at bounding box center [328, 156] width 4 height 4
click at [327, 154] on icon "Удалить метку" at bounding box center [328, 155] width 2 height 2
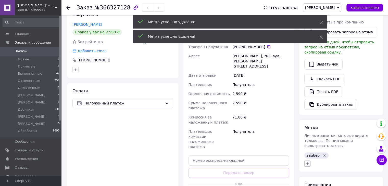
click at [307, 162] on icon "button" at bounding box center [308, 164] width 4 height 4
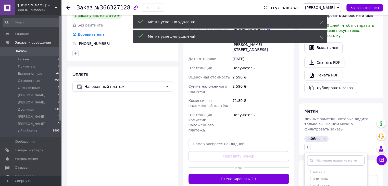
scroll to position [163, 0]
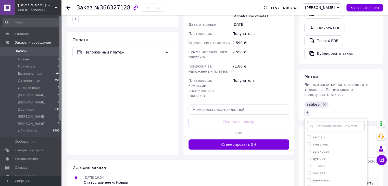
checkbox input "true"
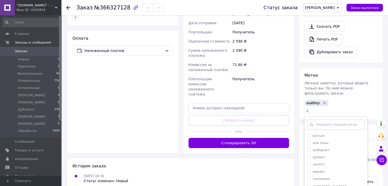
scroll to position [214, 0]
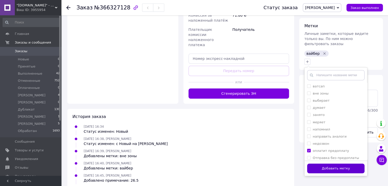
click at [345, 164] on button "Добавить метку" at bounding box center [335, 169] width 57 height 10
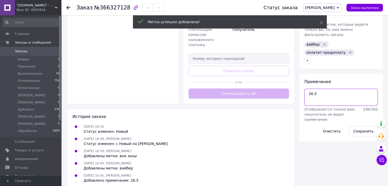
click at [328, 89] on textarea "26.5" at bounding box center [342, 97] width 74 height 17
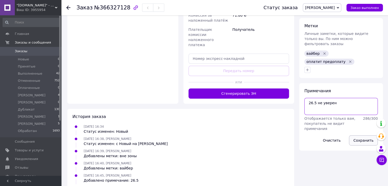
type textarea "26.5 не уверен"
click at [367, 136] on button "Сохранить" at bounding box center [363, 141] width 29 height 10
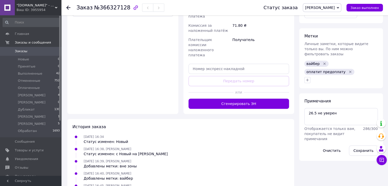
scroll to position [204, 0]
click at [368, 145] on button "Сохранить" at bounding box center [363, 150] width 29 height 10
click at [69, 7] on use at bounding box center [68, 8] width 4 height 4
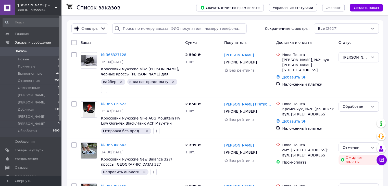
click at [40, 8] on div "Ваш ID: 3955954" at bounding box center [39, 10] width 45 height 5
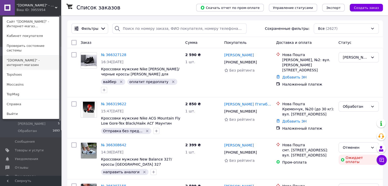
click at [40, 56] on link ""[DOMAIN_NAME]" - интернет-магазин" at bounding box center [31, 63] width 56 height 14
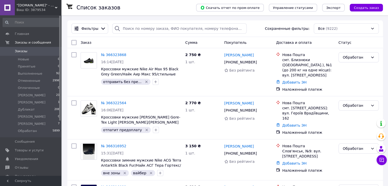
click at [41, 11] on div "Ваш ID: 3879534" at bounding box center [39, 10] width 45 height 5
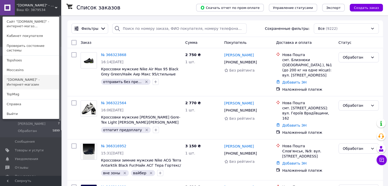
click at [23, 78] on link ""[DOMAIN_NAME]" - Интернет-магазин" at bounding box center [31, 82] width 56 height 14
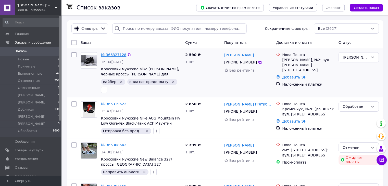
click at [120, 54] on link "№ 366327128" at bounding box center [113, 55] width 25 height 4
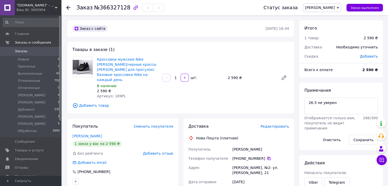
click at [267, 157] on icon at bounding box center [269, 159] width 4 height 4
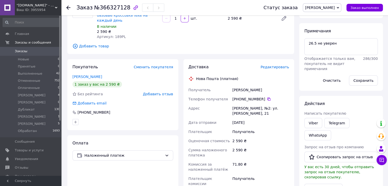
scroll to position [26, 0]
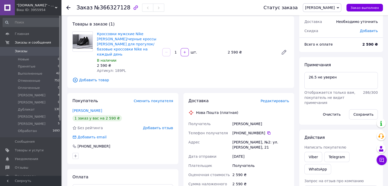
click at [335, 8] on span "[PERSON_NAME]" at bounding box center [320, 8] width 30 height 4
click at [341, 57] on li "Обработан" at bounding box center [322, 59] width 38 height 8
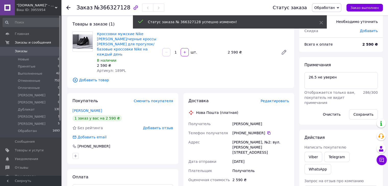
click at [68, 9] on use at bounding box center [68, 8] width 4 height 4
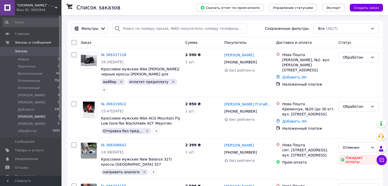
click at [26, 117] on li "Катя 1" at bounding box center [31, 116] width 63 height 7
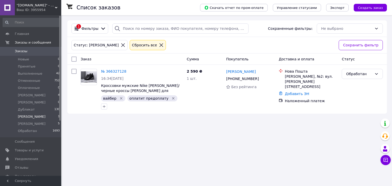
click at [41, 7] on span ""[DOMAIN_NAME]" - Интернет-магазин" at bounding box center [36, 5] width 38 height 5
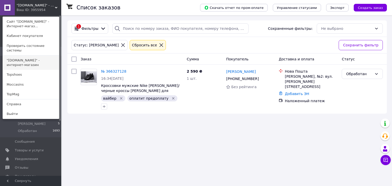
click at [38, 56] on link ""[DOMAIN_NAME]" - интернет-магазин" at bounding box center [31, 63] width 56 height 14
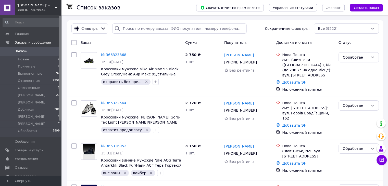
click at [43, 8] on div "Ваш ID: 3879534" at bounding box center [39, 10] width 45 height 5
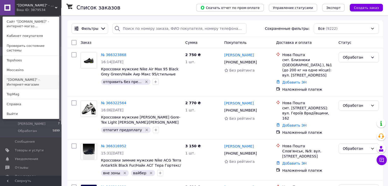
click at [30, 76] on link ""[DOMAIN_NAME]" - Интернет-магазин" at bounding box center [31, 82] width 56 height 14
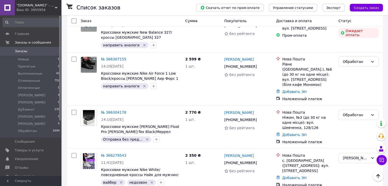
scroll to position [128, 0]
click at [56, 8] on icon at bounding box center [56, 7] width 3 height 3
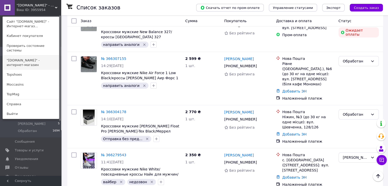
click at [39, 57] on link ""[DOMAIN_NAME]" - интернет-магазин" at bounding box center [31, 63] width 56 height 14
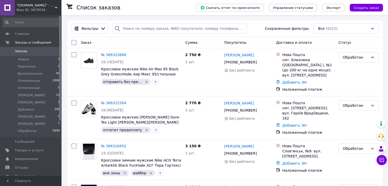
click at [55, 7] on icon at bounding box center [56, 7] width 3 height 3
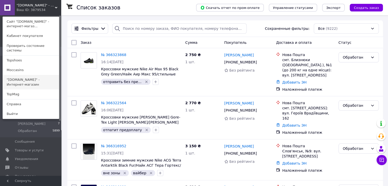
click at [39, 75] on link ""[DOMAIN_NAME]" - Интернет-магазин" at bounding box center [31, 82] width 56 height 14
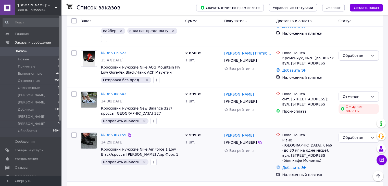
scroll to position [102, 0]
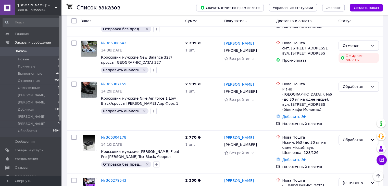
click at [115, 82] on link "№ 366307155" at bounding box center [113, 84] width 25 height 4
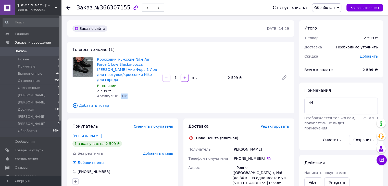
drag, startPoint x: 118, startPoint y: 91, endPoint x: 127, endPoint y: 92, distance: 9.3
click at [127, 94] on div "Артикул: KS 916" at bounding box center [127, 96] width 61 height 5
click at [130, 94] on div "Артикул: KS 916" at bounding box center [127, 96] width 61 height 5
drag, startPoint x: 117, startPoint y: 92, endPoint x: 126, endPoint y: 92, distance: 8.9
click at [126, 94] on div "Артикул: KS 916" at bounding box center [127, 96] width 61 height 5
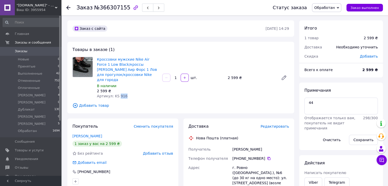
copy span "916"
click at [31, 150] on span "Товары и услуги" at bounding box center [29, 150] width 29 height 5
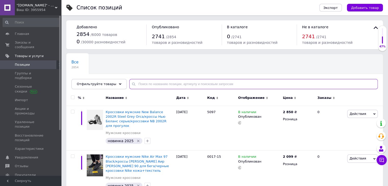
paste input "916"
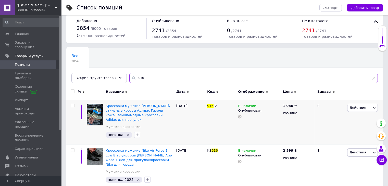
scroll to position [9, 0]
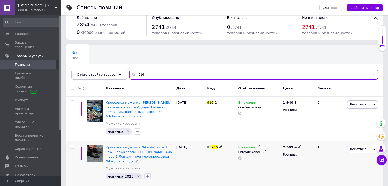
type input "916"
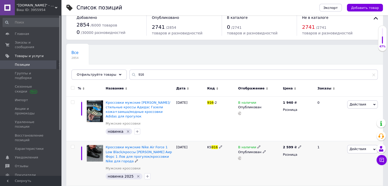
click at [258, 148] on icon at bounding box center [259, 146] width 3 height 3
click at [281, 149] on li "Нет в наличии" at bounding box center [287, 151] width 48 height 7
click at [287, 183] on div "Список позиций Экспорт Добавить товар Добавлено 2854 / 6000 товаров 0 / 30000 р…" at bounding box center [224, 91] width 327 height 201
click at [38, 8] on div "Ваш ID: 3955954" at bounding box center [39, 10] width 45 height 5
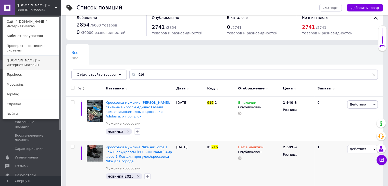
click at [23, 57] on link ""[DOMAIN_NAME]" - интернет-магазин" at bounding box center [31, 63] width 56 height 14
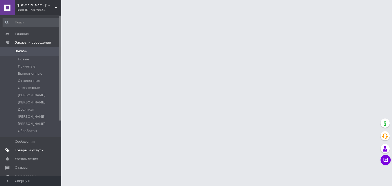
click at [30, 151] on span "Товары и услуги" at bounding box center [29, 150] width 29 height 5
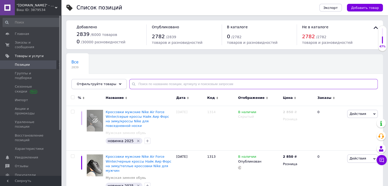
paste input "916"
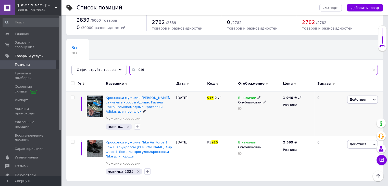
scroll to position [9, 0]
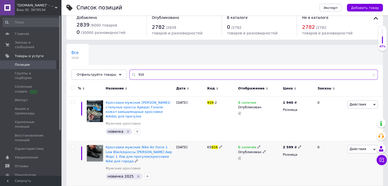
type input "916"
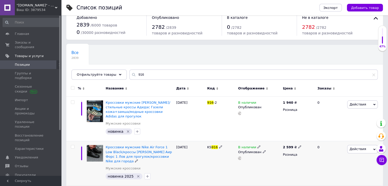
click at [258, 147] on icon at bounding box center [259, 146] width 3 height 3
click at [272, 150] on li "Нет в наличии" at bounding box center [287, 151] width 48 height 7
click at [288, 184] on div "Список позиций Экспорт Добавить товар Добавлено 2839 / 6000 товаров 0 / 30000 р…" at bounding box center [224, 91] width 327 height 201
click at [21, 37] on link "Главная" at bounding box center [31, 34] width 63 height 9
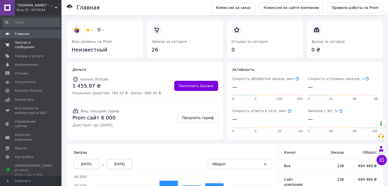
click at [41, 43] on span "Заказы и сообщения" at bounding box center [31, 44] width 32 height 9
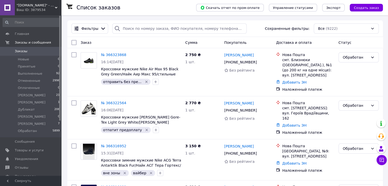
click at [44, 8] on div "Ваш ID: 3879534" at bounding box center [39, 10] width 45 height 5
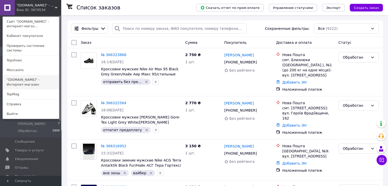
click at [35, 76] on link ""[DOMAIN_NAME]" - Интернет-магазин" at bounding box center [31, 82] width 56 height 14
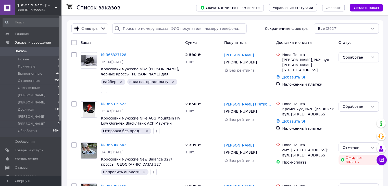
click at [40, 8] on div "Ваш ID: 3955954" at bounding box center [39, 10] width 45 height 5
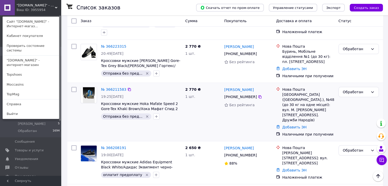
scroll to position [536, 0]
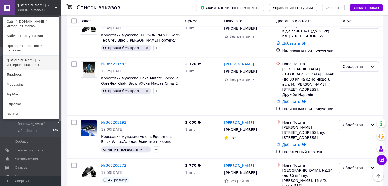
click at [31, 56] on link ""[DOMAIN_NAME]" - интернет-магазин" at bounding box center [31, 63] width 56 height 14
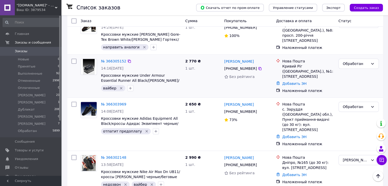
scroll to position [434, 0]
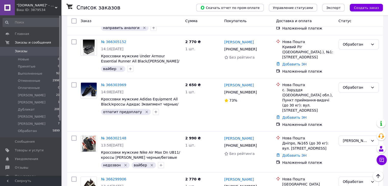
click at [39, 4] on span ""[DOMAIN_NAME]" - интернет-магазин" at bounding box center [36, 5] width 38 height 5
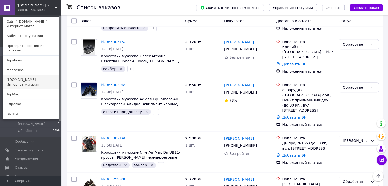
click at [38, 76] on link ""[DOMAIN_NAME]" - Интернет-магазин" at bounding box center [31, 82] width 56 height 14
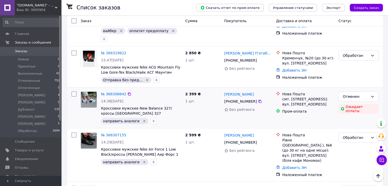
scroll to position [77, 0]
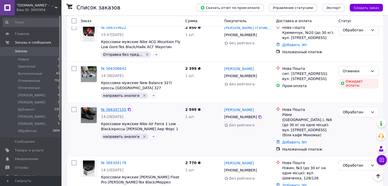
click at [115, 108] on link "№ 366307155" at bounding box center [113, 110] width 25 height 4
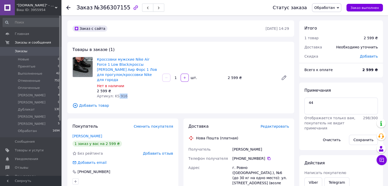
drag, startPoint x: 116, startPoint y: 91, endPoint x: 124, endPoint y: 91, distance: 7.4
click at [124, 94] on div "Артикул: KS 916" at bounding box center [127, 96] width 61 height 5
copy span "916"
click at [32, 151] on span "Товары и услуги" at bounding box center [29, 150] width 29 height 5
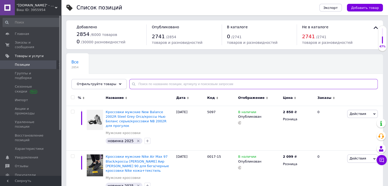
paste input "916"
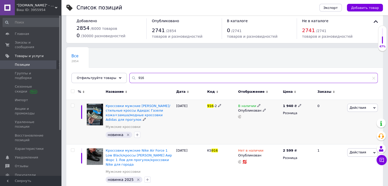
scroll to position [9, 0]
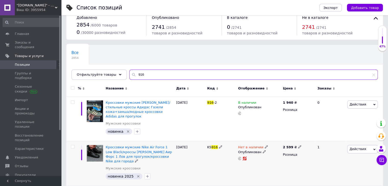
type input "916"
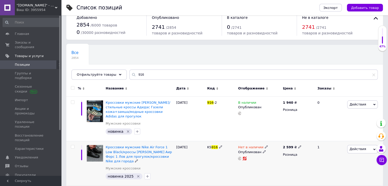
click at [265, 147] on use at bounding box center [266, 147] width 3 height 3
click at [278, 151] on li "В наличии" at bounding box center [294, 151] width 48 height 7
click at [299, 185] on div "Список позиций Экспорт Добавить товар Добавлено 2854 / 6000 товаров 0 / 30000 р…" at bounding box center [224, 91] width 327 height 201
click at [219, 147] on icon at bounding box center [220, 146] width 3 height 3
drag, startPoint x: 219, startPoint y: 147, endPoint x: 204, endPoint y: 149, distance: 14.9
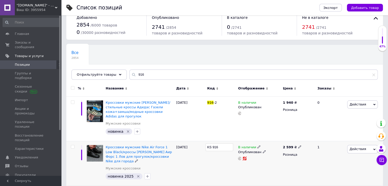
click at [204, 149] on div "Кроссовки мужские Nike Air Force 1 Low Black/кроссы Найк Аир Форс 1 Лов для про…" at bounding box center [224, 163] width 317 height 45
type input "570"
click at [216, 146] on use at bounding box center [216, 147] width 3 height 3
type input "5"
type input "570TP"
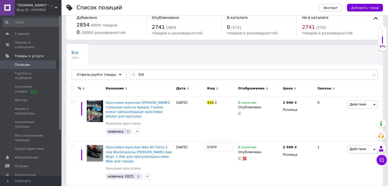
click at [291, 183] on div "Список позиций Экспорт Добавить товар Добавлено 2854 / 6000 товаров 0 / 30000 р…" at bounding box center [224, 91] width 327 height 201
click at [222, 183] on div "Список позиций Экспорт Добавить товар Добавлено 2854 / 6000 товаров 0 / 30000 р…" at bounding box center [224, 91] width 327 height 201
click at [219, 147] on icon at bounding box center [220, 146] width 3 height 3
click at [298, 148] on icon at bounding box center [299, 146] width 3 height 3
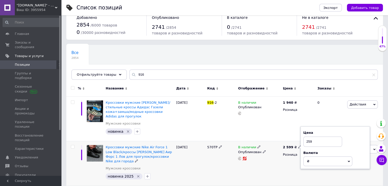
type input "2599"
click at [320, 181] on div "Список позиций Экспорт Добавить товар Добавлено 2854 / 6000 товаров 0 / 30000 р…" at bounding box center [224, 91] width 327 height 201
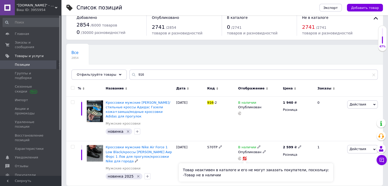
click at [245, 159] on rect at bounding box center [244, 158] width 5 height 5
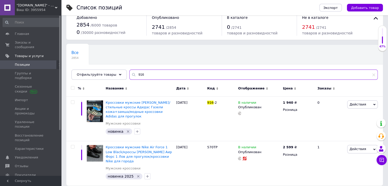
drag, startPoint x: 140, startPoint y: 73, endPoint x: 132, endPoint y: 73, distance: 8.2
click at [132, 73] on input "916" at bounding box center [253, 75] width 249 height 10
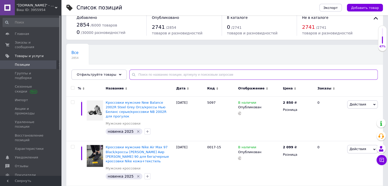
drag, startPoint x: 142, startPoint y: 74, endPoint x: 132, endPoint y: 76, distance: 10.1
click at [132, 76] on input "text" at bounding box center [253, 75] width 249 height 10
paste input "570TP"
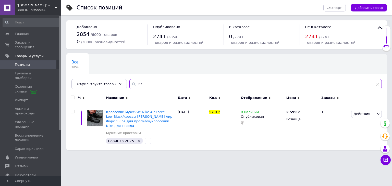
type input "5"
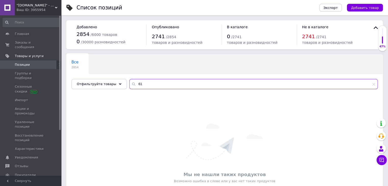
type input "6"
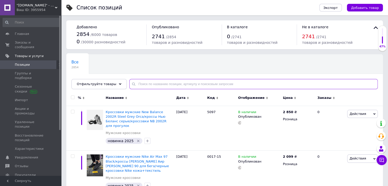
click at [239, 84] on input "text" at bounding box center [253, 84] width 249 height 10
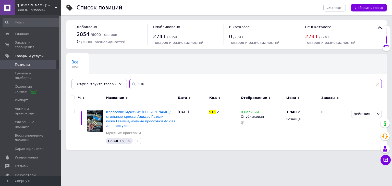
click at [132, 83] on input "916" at bounding box center [255, 84] width 252 height 10
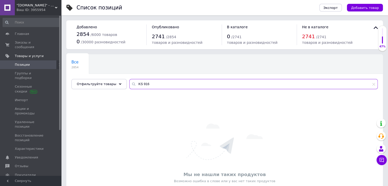
click at [174, 86] on input "KS 916" at bounding box center [253, 84] width 249 height 10
click at [183, 87] on input "KS 916" at bounding box center [253, 84] width 249 height 10
click at [137, 85] on input "KS 916" at bounding box center [253, 84] width 249 height 10
click at [138, 85] on input "KS 916" at bounding box center [253, 84] width 249 height 10
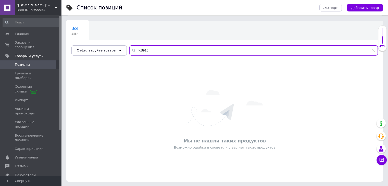
scroll to position [34, 0]
click at [150, 51] on input "KS916" at bounding box center [253, 50] width 249 height 10
type input "K"
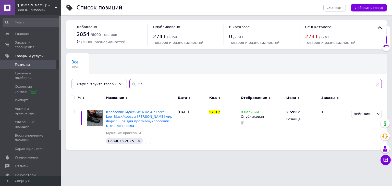
type input "5"
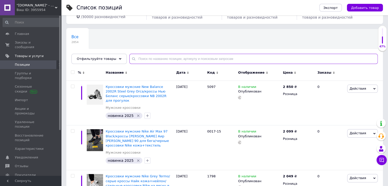
scroll to position [51, 0]
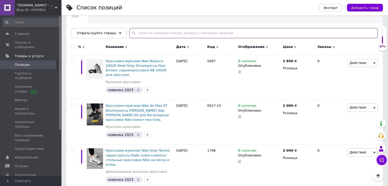
paste input "KS 916"
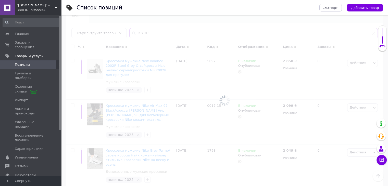
scroll to position [34, 0]
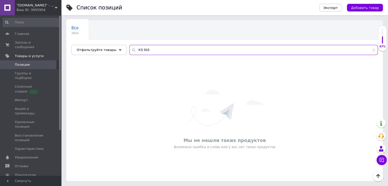
click at [137, 49] on input "KS 916" at bounding box center [253, 50] width 249 height 10
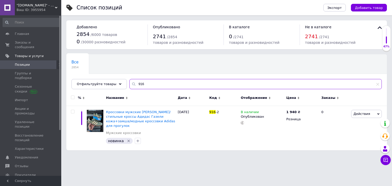
type input "916"
click at [51, 10] on div "Ваш ID: 3955954" at bounding box center [39, 10] width 45 height 5
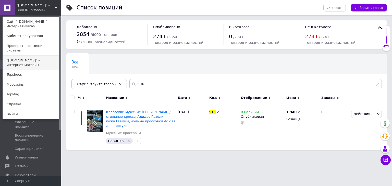
click at [39, 56] on link ""[DOMAIN_NAME]" - интернет-магазин" at bounding box center [31, 63] width 56 height 14
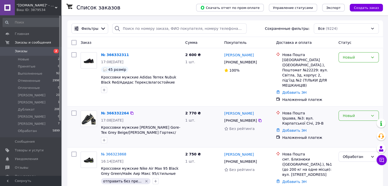
click at [368, 113] on div "Новый" at bounding box center [356, 116] width 26 height 6
click at [350, 137] on li "[PERSON_NAME]" at bounding box center [359, 134] width 40 height 9
click at [364, 58] on div "Новый" at bounding box center [356, 58] width 26 height 6
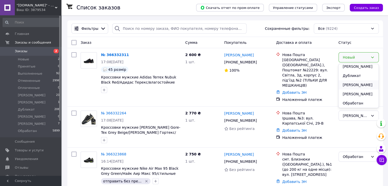
click at [353, 86] on li "[PERSON_NAME]" at bounding box center [359, 84] width 40 height 9
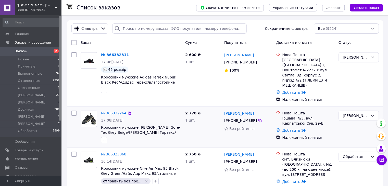
click at [117, 111] on link "№ 366332264" at bounding box center [113, 113] width 25 height 4
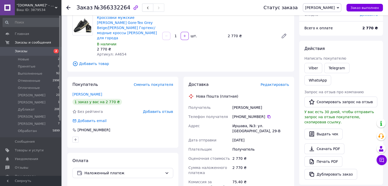
scroll to position [51, 0]
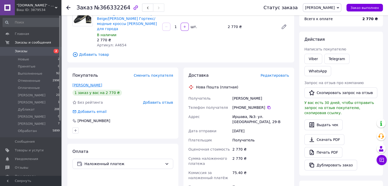
click at [88, 83] on link "[PERSON_NAME]" at bounding box center [87, 85] width 30 height 4
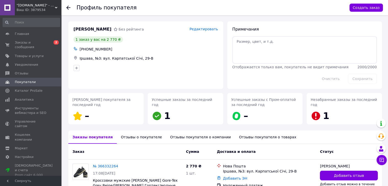
click at [67, 7] on icon at bounding box center [68, 8] width 4 height 4
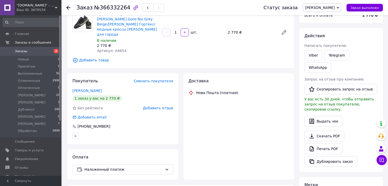
scroll to position [47, 0]
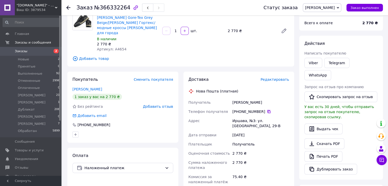
click at [268, 110] on icon at bounding box center [269, 111] width 3 height 3
drag, startPoint x: 115, startPoint y: 45, endPoint x: 124, endPoint y: 44, distance: 8.9
click at [124, 47] on div "Артикул: A4654" at bounding box center [127, 49] width 61 height 5
copy span "4654"
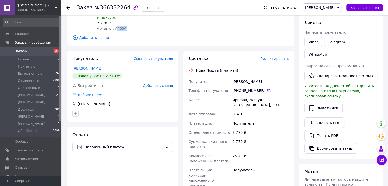
scroll to position [98, 0]
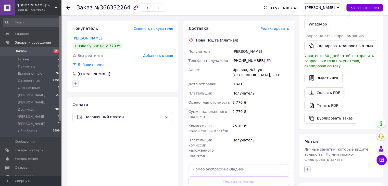
click at [308, 168] on icon "button" at bounding box center [307, 169] width 3 height 3
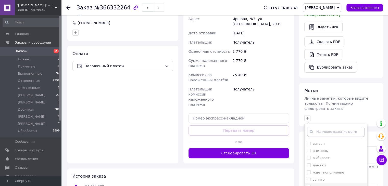
scroll to position [26, 0]
click at [307, 166] on label "занято" at bounding box center [316, 168] width 18 height 5
click at [307, 166] on input "занято" at bounding box center [308, 167] width 3 height 3
click at [308, 166] on input "занято" at bounding box center [308, 167] width 3 height 3
checkbox input "true"
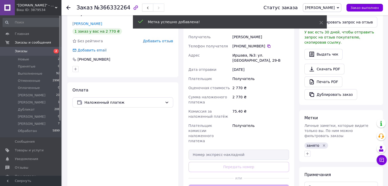
scroll to position [62, 0]
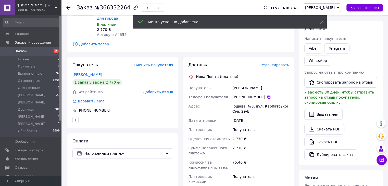
click at [68, 7] on use at bounding box center [68, 8] width 4 height 4
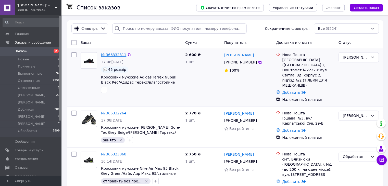
click at [107, 55] on link "№ 366332311" at bounding box center [113, 55] width 25 height 4
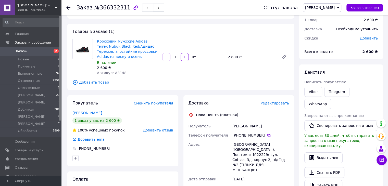
scroll to position [26, 0]
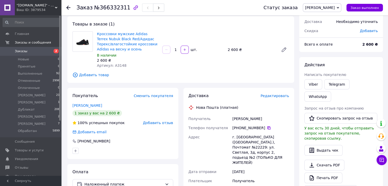
click at [268, 128] on icon at bounding box center [269, 128] width 3 height 3
click at [96, 106] on link "Гребеник Оксана" at bounding box center [87, 106] width 30 height 4
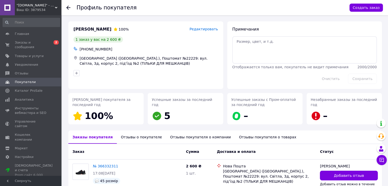
click at [69, 9] on icon at bounding box center [68, 8] width 4 height 4
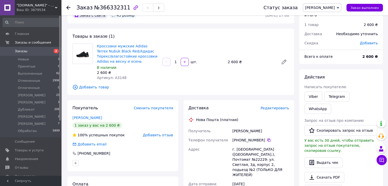
scroll to position [26, 0]
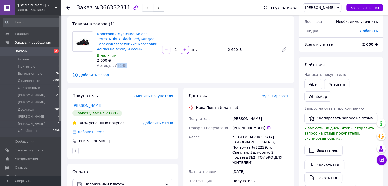
drag, startPoint x: 114, startPoint y: 66, endPoint x: 124, endPoint y: 66, distance: 10.2
click at [124, 66] on div "Артикул: A3148" at bounding box center [127, 65] width 61 height 5
copy span "3148"
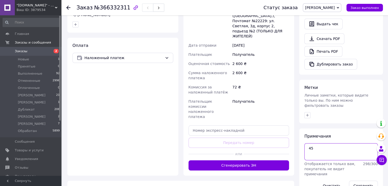
scroll to position [153, 0]
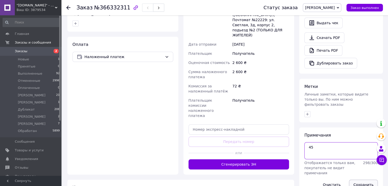
type textarea "45"
click at [357, 180] on button "Сохранить" at bounding box center [363, 185] width 29 height 10
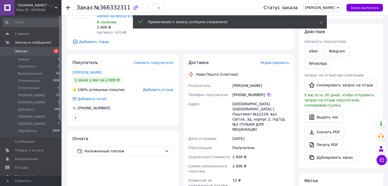
scroll to position [51, 0]
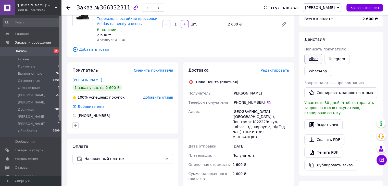
click at [318, 59] on link "Viber" at bounding box center [314, 59] width 18 height 10
click at [311, 60] on link "Viber" at bounding box center [314, 59] width 18 height 10
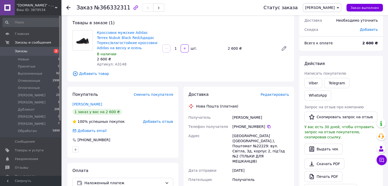
scroll to position [77, 0]
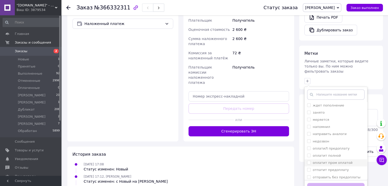
scroll to position [51, 0]
click at [310, 146] on input "оплатит полной" at bounding box center [308, 147] width 3 height 3
checkbox input "true"
click at [339, 183] on button "Добавить метку" at bounding box center [335, 188] width 57 height 10
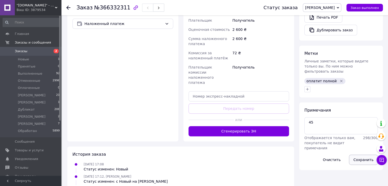
click at [358, 155] on button "Сохранить" at bounding box center [363, 160] width 29 height 10
click at [68, 7] on icon at bounding box center [68, 8] width 4 height 4
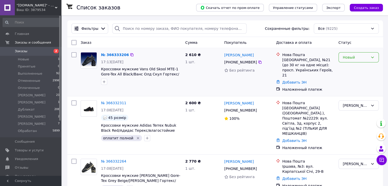
click at [359, 58] on div "Новый" at bounding box center [356, 58] width 26 height 6
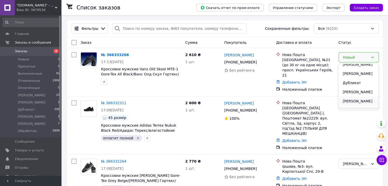
scroll to position [48, 0]
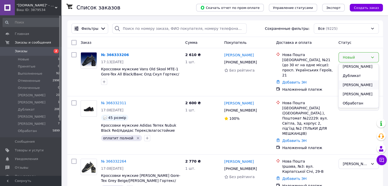
click at [349, 86] on li "[PERSON_NAME]" at bounding box center [359, 84] width 40 height 9
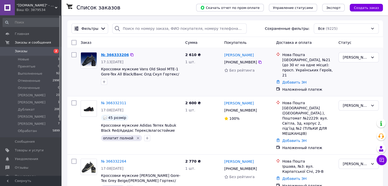
click at [108, 54] on link "№ 366333206" at bounding box center [115, 55] width 28 height 4
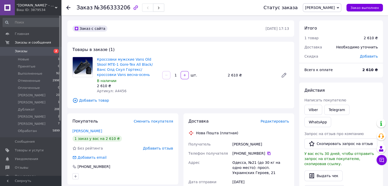
click at [267, 154] on icon at bounding box center [269, 154] width 4 height 4
click at [88, 131] on link "Вишневський Олександр" at bounding box center [87, 131] width 30 height 4
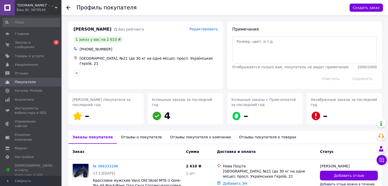
click at [67, 7] on use at bounding box center [68, 8] width 4 height 4
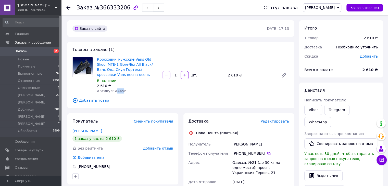
drag, startPoint x: 114, startPoint y: 91, endPoint x: 120, endPoint y: 91, distance: 6.9
click at [120, 91] on span "Артикул: A4456" at bounding box center [112, 91] width 30 height 4
click at [138, 94] on div "Кроссовки мужские Vans Old Skool MTE-1 Gore-Tex All Black/Ванс Олд Скул Гортекс…" at bounding box center [127, 75] width 65 height 39
drag, startPoint x: 114, startPoint y: 91, endPoint x: 126, endPoint y: 91, distance: 11.2
click at [126, 91] on div "Артикул: A4456" at bounding box center [127, 91] width 61 height 5
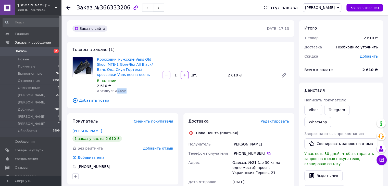
copy span "4456"
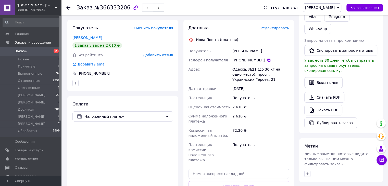
scroll to position [102, 0]
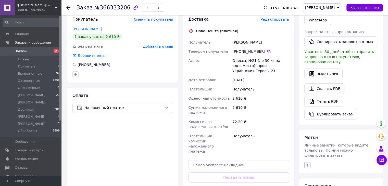
click at [308, 163] on icon "button" at bounding box center [308, 165] width 4 height 4
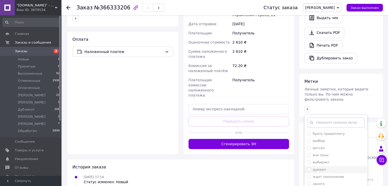
scroll to position [173, 0]
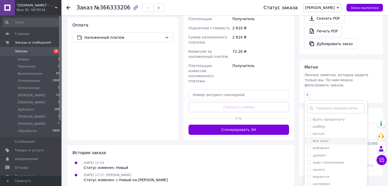
click at [310, 139] on input "вне зоны" at bounding box center [308, 140] width 3 height 3
checkbox input "true"
click at [308, 125] on input "вайбер" at bounding box center [308, 126] width 3 height 3
checkbox input "true"
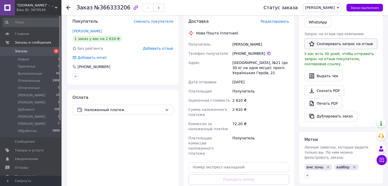
scroll to position [67, 0]
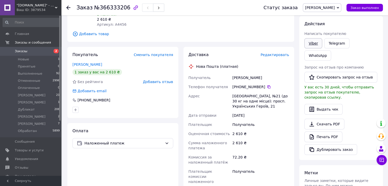
click at [312, 44] on link "Viber" at bounding box center [314, 43] width 18 height 10
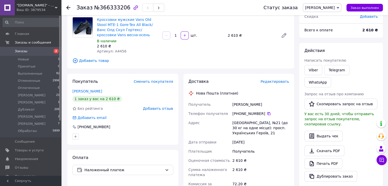
scroll to position [3, 0]
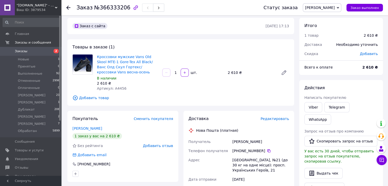
click at [68, 6] on use at bounding box center [68, 8] width 4 height 4
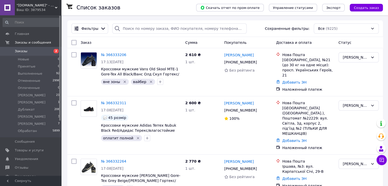
click at [25, 9] on div "Ваш ID: 3879534" at bounding box center [39, 10] width 45 height 5
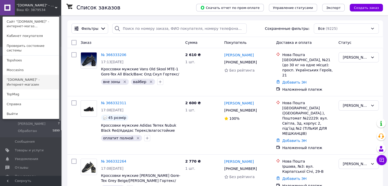
click at [28, 75] on link ""[DOMAIN_NAME]" - Интернет-магазин" at bounding box center [31, 82] width 56 height 14
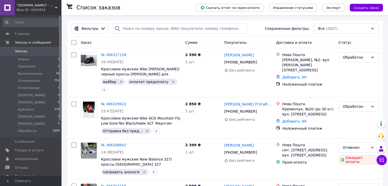
click at [47, 9] on div "Ваш ID: 3955954" at bounding box center [39, 10] width 45 height 5
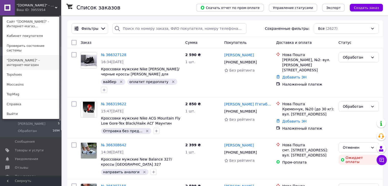
click at [32, 56] on link ""[DOMAIN_NAME]" - интернет-магазин" at bounding box center [31, 63] width 56 height 14
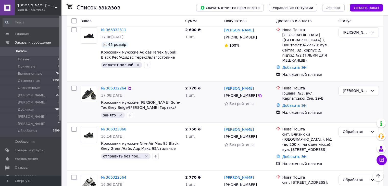
scroll to position [77, 0]
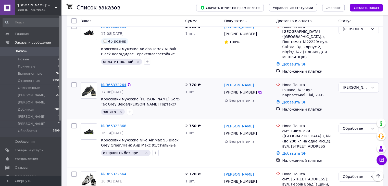
click at [119, 83] on link "№ 366332264" at bounding box center [113, 85] width 25 height 4
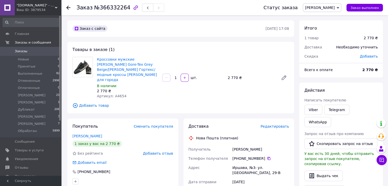
click at [67, 7] on use at bounding box center [68, 8] width 4 height 4
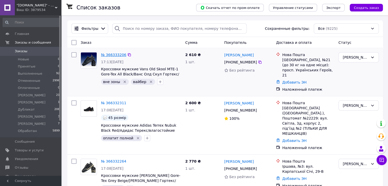
click at [116, 55] on link "№ 366333206" at bounding box center [113, 55] width 25 height 4
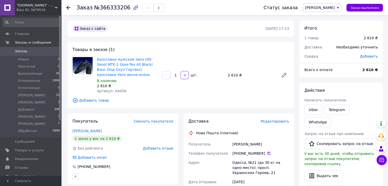
click at [266, 156] on div "[PHONE_NUMBER]" at bounding box center [261, 153] width 57 height 5
click at [267, 153] on icon at bounding box center [269, 154] width 4 height 4
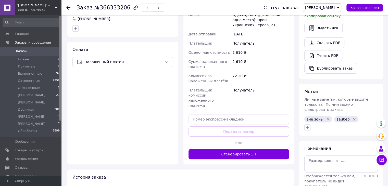
scroll to position [179, 0]
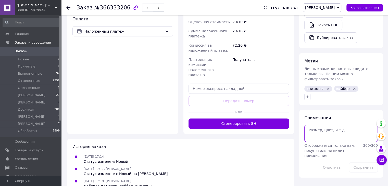
click at [320, 125] on textarea at bounding box center [342, 133] width 74 height 17
type textarea "28.5"
click at [368, 163] on button "Сохранить" at bounding box center [363, 168] width 29 height 10
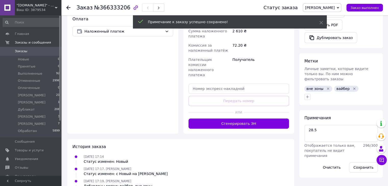
click at [326, 87] on icon "Удалить метку" at bounding box center [328, 89] width 4 height 4
click at [308, 87] on span "вайбер" at bounding box center [313, 89] width 13 height 4
click at [308, 95] on icon "button" at bounding box center [308, 97] width 4 height 4
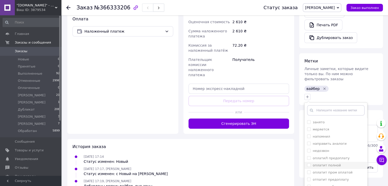
scroll to position [51, 0]
click at [309, 176] on input "отправить без предоплаты" at bounding box center [308, 177] width 3 height 3
checkbox input "true"
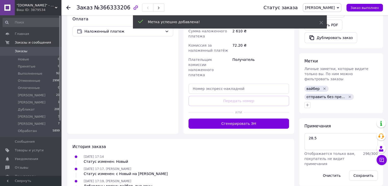
click at [335, 9] on span "[PERSON_NAME]" at bounding box center [320, 8] width 30 height 4
click at [341, 58] on li "Обработан" at bounding box center [322, 59] width 38 height 8
click at [68, 8] on icon at bounding box center [68, 8] width 4 height 4
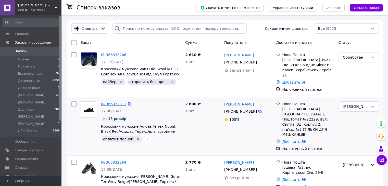
click at [114, 102] on link "№ 366332311" at bounding box center [113, 104] width 25 height 4
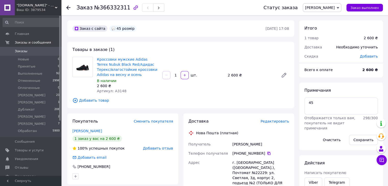
click at [268, 154] on icon at bounding box center [269, 153] width 3 height 3
click at [335, 9] on span "[PERSON_NAME]" at bounding box center [320, 8] width 30 height 4
click at [341, 57] on li "Обработан" at bounding box center [322, 59] width 38 height 8
click at [68, 7] on use at bounding box center [68, 8] width 4 height 4
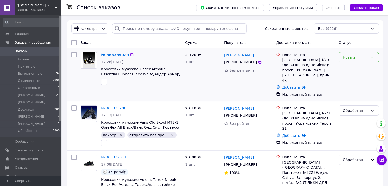
click at [360, 60] on div "Новый" at bounding box center [356, 58] width 26 height 6
click at [353, 106] on li "[PERSON_NAME]" at bounding box center [359, 107] width 40 height 9
click at [105, 55] on link "№ 366335029" at bounding box center [113, 55] width 25 height 4
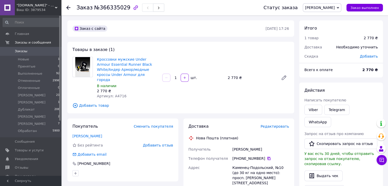
click at [267, 157] on icon at bounding box center [269, 159] width 4 height 4
click at [81, 134] on link "Юрков Сергій" at bounding box center [87, 136] width 30 height 4
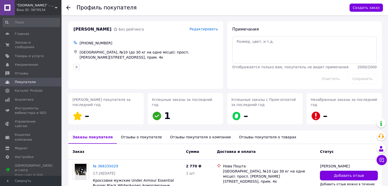
click at [68, 6] on use at bounding box center [68, 8] width 4 height 4
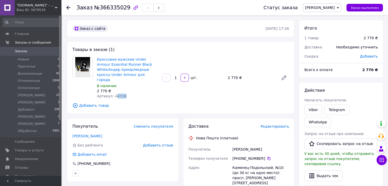
drag, startPoint x: 114, startPoint y: 92, endPoint x: 124, endPoint y: 92, distance: 9.7
click at [127, 94] on div "Артикул: A4716" at bounding box center [127, 96] width 61 height 5
copy span "4716"
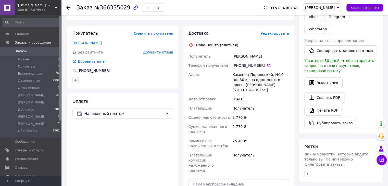
scroll to position [102, 0]
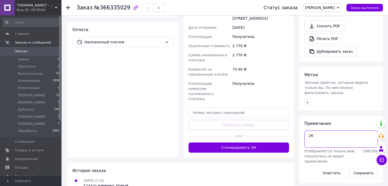
scroll to position [169, 0]
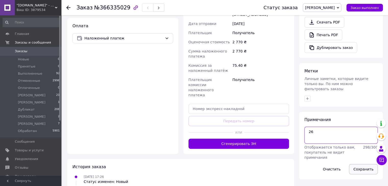
type textarea "26"
click at [364, 164] on button "Сохранить" at bounding box center [363, 169] width 29 height 10
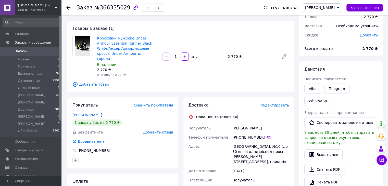
scroll to position [0, 0]
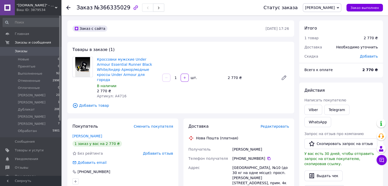
click at [67, 8] on use at bounding box center [68, 8] width 4 height 4
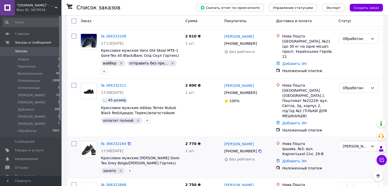
scroll to position [102, 0]
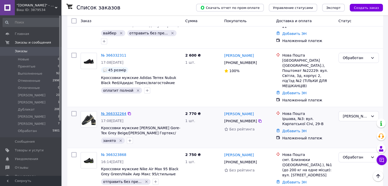
click at [118, 112] on link "№ 366332264" at bounding box center [113, 114] width 25 height 4
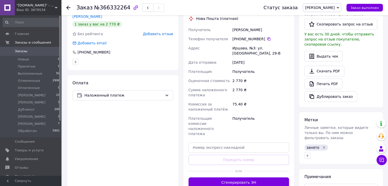
scroll to position [128, 0]
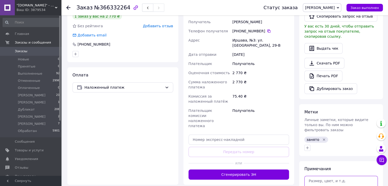
click at [324, 176] on textarea at bounding box center [342, 184] width 74 height 17
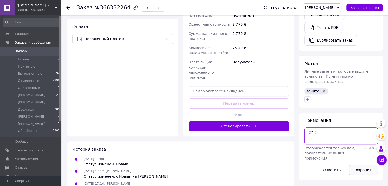
type textarea "27.5"
click at [361, 165] on button "Сохранить" at bounding box center [363, 170] width 29 height 10
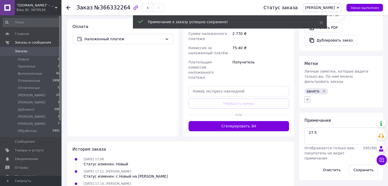
click at [307, 98] on icon "button" at bounding box center [308, 100] width 4 height 4
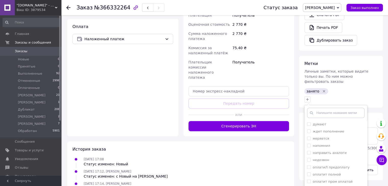
scroll to position [51, 0]
click at [309, 179] on input "отправить без предоплаты" at bounding box center [308, 180] width 3 height 3
checkbox input "true"
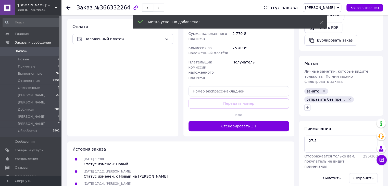
click at [323, 89] on icon "Удалить метку" at bounding box center [324, 91] width 4 height 4
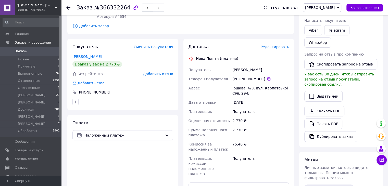
scroll to position [48, 0]
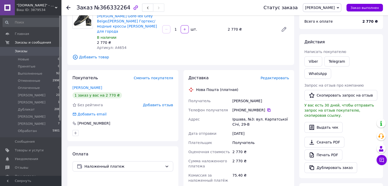
click at [268, 109] on icon at bounding box center [269, 110] width 3 height 3
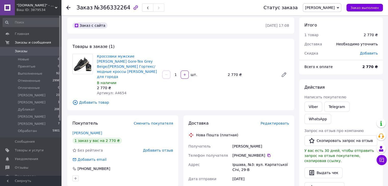
scroll to position [0, 0]
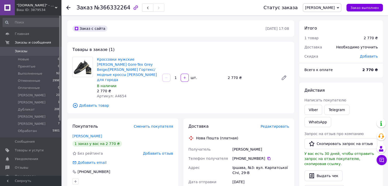
click at [335, 8] on span "[PERSON_NAME]" at bounding box center [320, 8] width 30 height 4
click at [341, 57] on li "Обработан" at bounding box center [322, 59] width 38 height 8
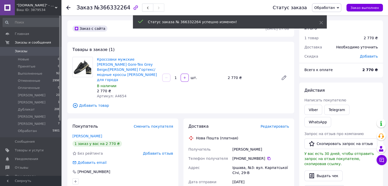
click at [69, 7] on icon at bounding box center [68, 8] width 4 height 4
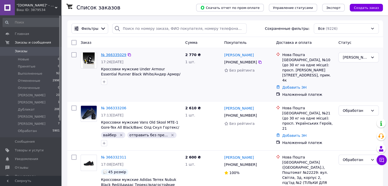
click at [116, 55] on link "№ 366335029" at bounding box center [113, 55] width 25 height 4
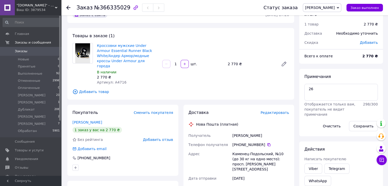
scroll to position [26, 0]
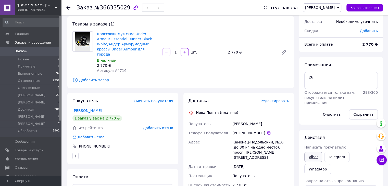
click at [313, 158] on link "Viber" at bounding box center [314, 157] width 18 height 10
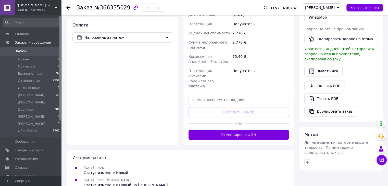
scroll to position [179, 0]
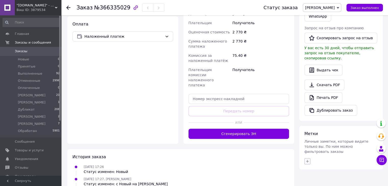
click at [306, 160] on icon "button" at bounding box center [308, 162] width 4 height 4
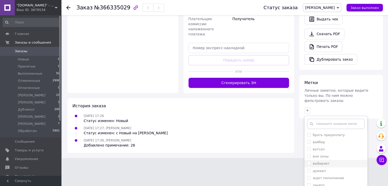
scroll to position [26, 0]
click at [309, 179] on input "направить аналоги" at bounding box center [308, 180] width 3 height 3
checkbox input "true"
click at [310, 140] on input "вайбер" at bounding box center [308, 141] width 3 height 3
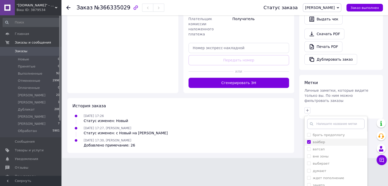
checkbox input "true"
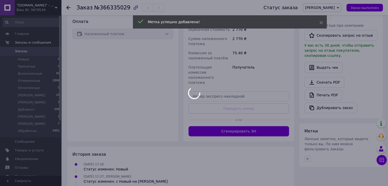
scroll to position [193, 0]
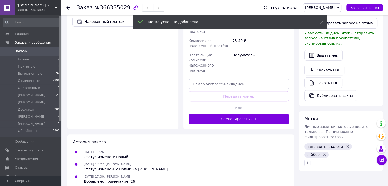
click at [67, 6] on use at bounding box center [68, 8] width 4 height 4
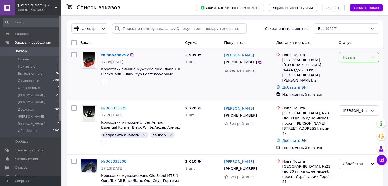
click at [369, 54] on div "Новый" at bounding box center [359, 57] width 40 height 10
click at [352, 87] on li "[PERSON_NAME]" at bounding box center [359, 84] width 40 height 9
click at [114, 55] on link "№ 366336292" at bounding box center [113, 55] width 25 height 4
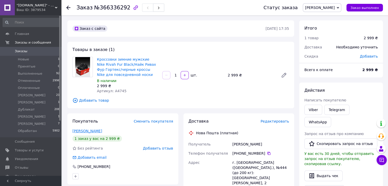
click at [91, 133] on link "Корсаков Руслан" at bounding box center [87, 131] width 30 height 4
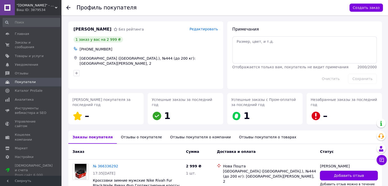
click at [67, 8] on use at bounding box center [68, 8] width 4 height 4
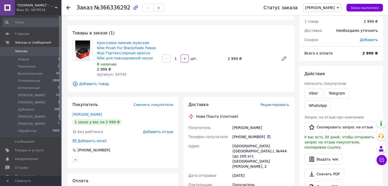
scroll to position [26, 0]
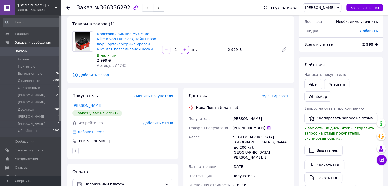
click at [267, 129] on icon at bounding box center [269, 128] width 4 height 4
drag, startPoint x: 114, startPoint y: 67, endPoint x: 125, endPoint y: 66, distance: 10.7
click at [125, 66] on div "Артикул: A4745" at bounding box center [127, 65] width 61 height 5
copy span "4745"
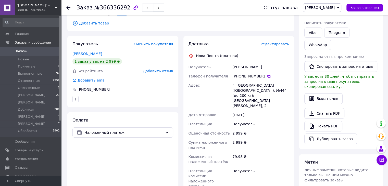
scroll to position [128, 0]
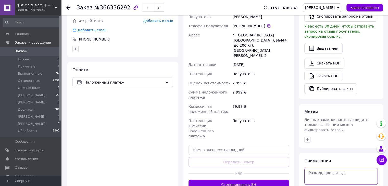
click at [324, 168] on textarea at bounding box center [342, 176] width 74 height 17
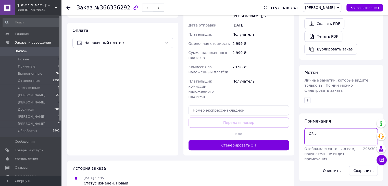
scroll to position [169, 0]
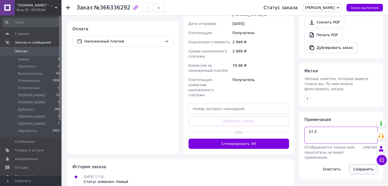
type textarea "27.5"
click at [364, 164] on button "Сохранить" at bounding box center [363, 169] width 29 height 10
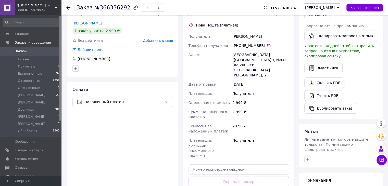
scroll to position [77, 0]
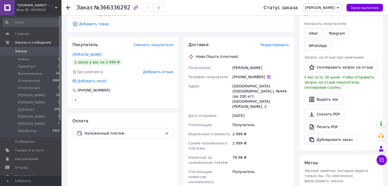
click at [267, 78] on icon at bounding box center [269, 77] width 4 height 4
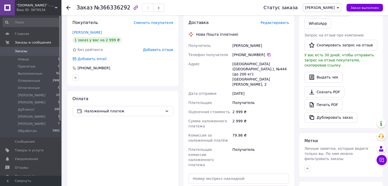
scroll to position [102, 0]
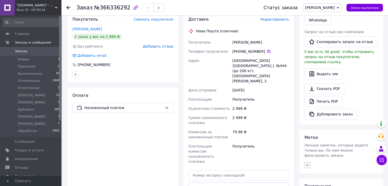
click at [310, 162] on button "button" at bounding box center [308, 165] width 6 height 6
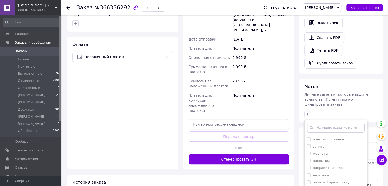
scroll to position [51, 0]
checkbox input "true"
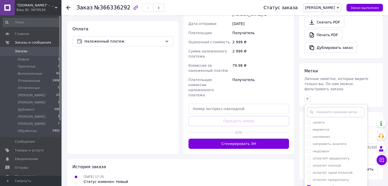
scroll to position [176, 0]
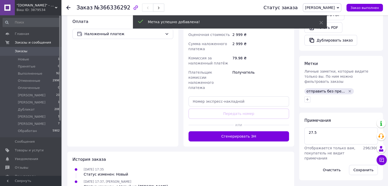
click at [342, 7] on span "[PERSON_NAME]" at bounding box center [322, 7] width 39 height 9
click at [339, 56] on li "Обработан" at bounding box center [322, 59] width 38 height 8
click at [67, 8] on icon at bounding box center [68, 8] width 4 height 4
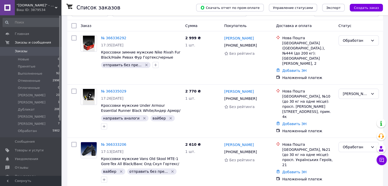
scroll to position [26, 0]
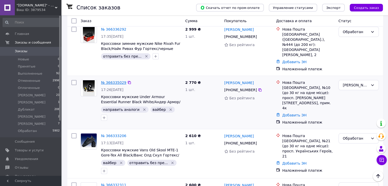
click at [113, 81] on link "№ 366335029" at bounding box center [113, 83] width 25 height 4
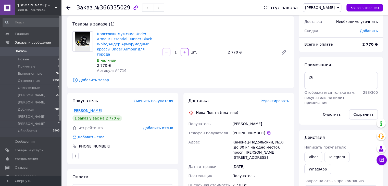
click at [85, 109] on link "Юрков Сергій" at bounding box center [87, 111] width 30 height 4
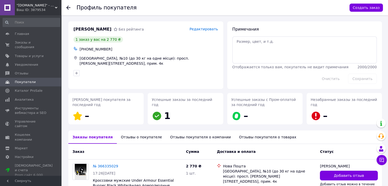
click at [68, 8] on icon at bounding box center [68, 8] width 4 height 4
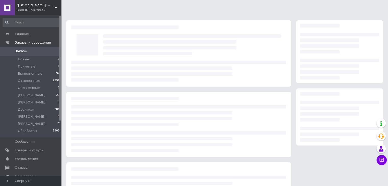
scroll to position [26, 0]
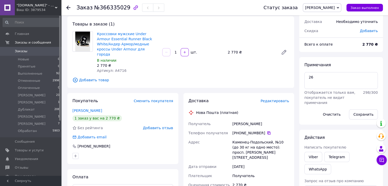
click at [268, 132] on icon at bounding box center [269, 133] width 3 height 3
click at [116, 39] on link "Кроссовки мужские Under Armour Essential Runner Black White/Андер Армор/модные …" at bounding box center [124, 44] width 55 height 25
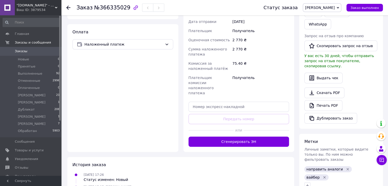
scroll to position [179, 0]
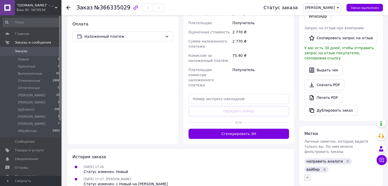
click at [308, 176] on icon "button" at bounding box center [307, 177] width 3 height 3
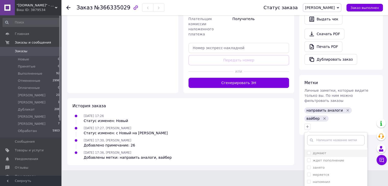
scroll to position [51, 0]
checkbox input "true"
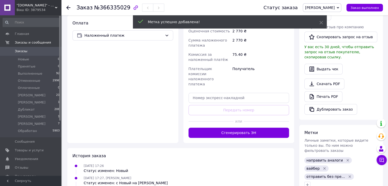
scroll to position [129, 0]
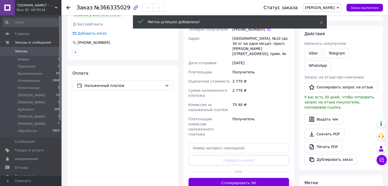
click at [335, 9] on span "[PERSON_NAME]" at bounding box center [320, 8] width 30 height 4
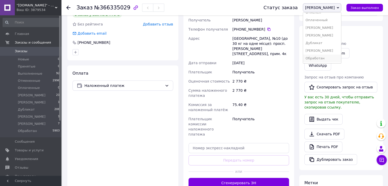
click at [340, 56] on li "Обработан" at bounding box center [322, 59] width 38 height 8
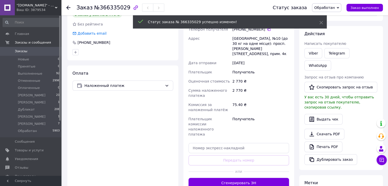
click at [69, 9] on icon at bounding box center [68, 8] width 4 height 4
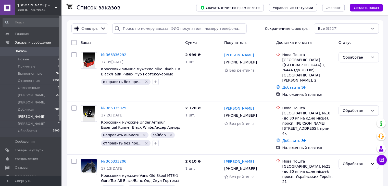
click at [23, 118] on span "[PERSON_NAME]" at bounding box center [32, 117] width 28 height 5
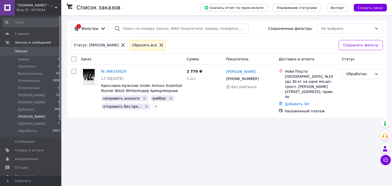
click at [44, 50] on span "Заказы" at bounding box center [31, 51] width 32 height 5
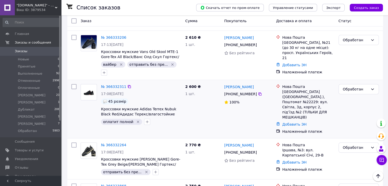
scroll to position [153, 0]
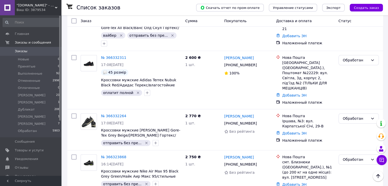
click at [48, 13] on div ""intershoes.in.ua" - интернет-магазин Ваш ID: 3879534" at bounding box center [38, 7] width 46 height 15
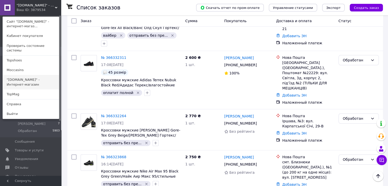
click at [35, 75] on link ""[DOMAIN_NAME]" - Интернет-магазин" at bounding box center [31, 82] width 56 height 14
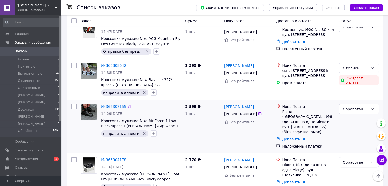
scroll to position [77, 0]
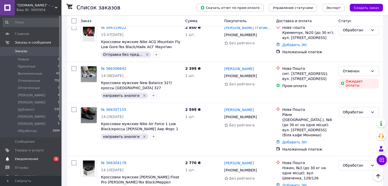
click at [45, 159] on span "Уведомления" at bounding box center [31, 159] width 32 height 5
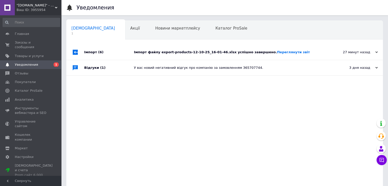
click at [20, 63] on link "Уведомления 0 1" at bounding box center [31, 64] width 63 height 9
click at [32, 42] on span "Заказы и сообщения" at bounding box center [31, 44] width 32 height 9
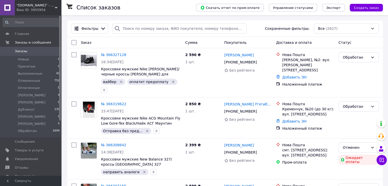
click at [34, 10] on div "Ваш ID: 3955954" at bounding box center [39, 10] width 45 height 5
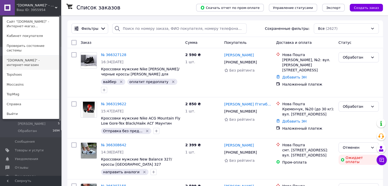
click at [43, 57] on link ""[DOMAIN_NAME]" - интернет-магазин" at bounding box center [31, 63] width 56 height 14
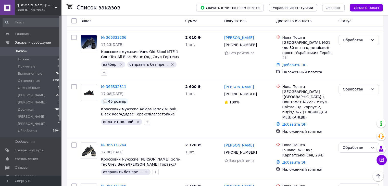
scroll to position [102, 0]
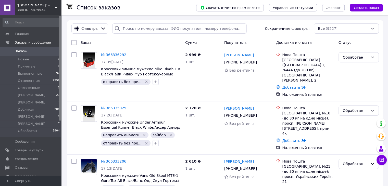
click at [45, 7] on span ""[DOMAIN_NAME]" - интернет-магазин" at bounding box center [36, 5] width 38 height 5
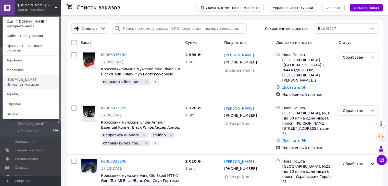
click at [30, 78] on link ""[DOMAIN_NAME]" - Интернет-магазин" at bounding box center [31, 82] width 56 height 14
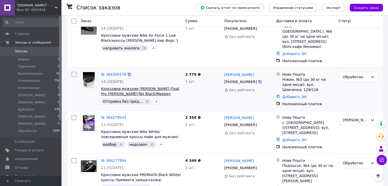
scroll to position [153, 0]
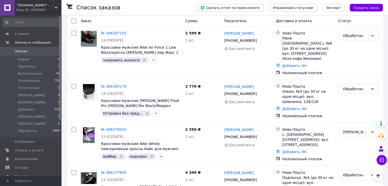
click at [48, 8] on div "Ваш ID: 3955954" at bounding box center [39, 10] width 45 height 5
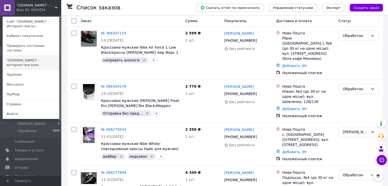
click at [43, 57] on link ""[DOMAIN_NAME]" - интернет-магазин" at bounding box center [31, 63] width 56 height 14
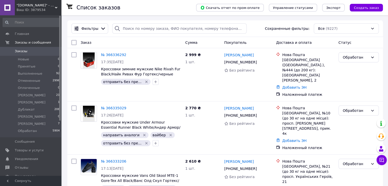
click at [52, 6] on span ""[DOMAIN_NAME]" - интернет-магазин" at bounding box center [36, 5] width 38 height 5
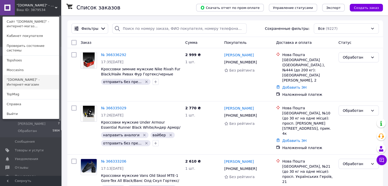
click at [36, 76] on link ""[DOMAIN_NAME]" - Интернет-магазин" at bounding box center [31, 82] width 56 height 14
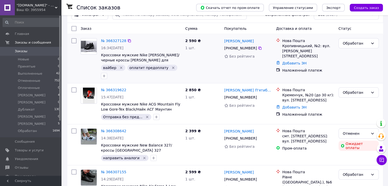
scroll to position [26, 0]
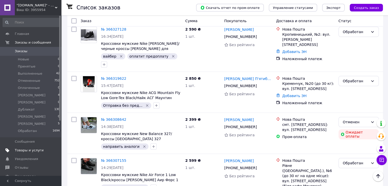
click at [37, 151] on span "Товары и услуги" at bounding box center [29, 150] width 29 height 5
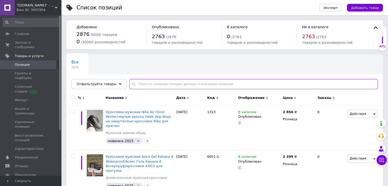
click at [159, 86] on input "text" at bounding box center [253, 84] width 249 height 10
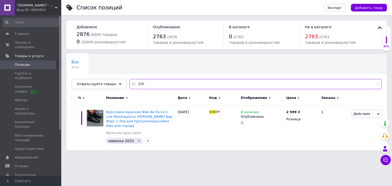
click at [165, 82] on input "570" at bounding box center [255, 84] width 252 height 10
type input "5"
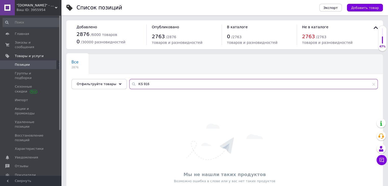
type input "KS 916"
click at [50, 6] on span ""[DOMAIN_NAME]" - Интернет-магазин" at bounding box center [36, 5] width 38 height 5
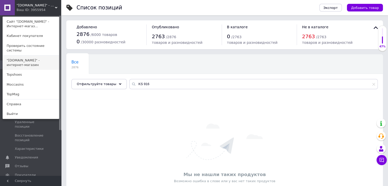
click at [28, 56] on link ""[DOMAIN_NAME]" - интернет-магазин" at bounding box center [31, 63] width 56 height 14
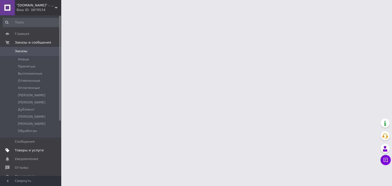
click at [24, 151] on span "Товары и услуги" at bounding box center [29, 150] width 29 height 5
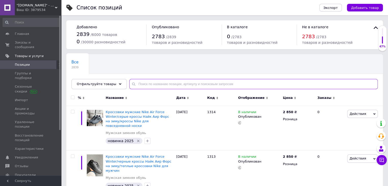
click at [206, 84] on input "text" at bounding box center [253, 84] width 249 height 10
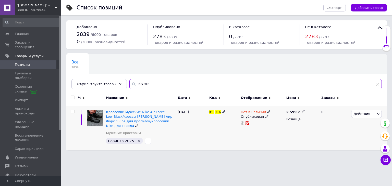
type input "KS 916"
click at [222, 112] on icon at bounding box center [223, 111] width 3 height 3
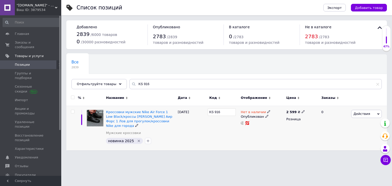
drag, startPoint x: 222, startPoint y: 112, endPoint x: 209, endPoint y: 112, distance: 13.0
click at [209, 112] on input "KS 916" at bounding box center [222, 112] width 28 height 8
click at [218, 112] on span "Добавить" at bounding box center [217, 112] width 17 height 4
type input "570TP"
click at [224, 156] on html ""intershoes.in.ua" - интернет-магазин Ваш ID: 3879534 Сайт "intershoes.in.ua" -…" at bounding box center [196, 78] width 392 height 156
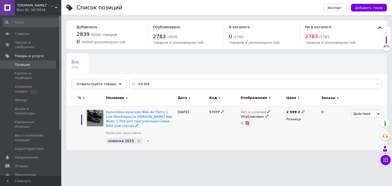
click at [267, 113] on icon at bounding box center [268, 111] width 3 height 3
click at [282, 115] on li "В наличии" at bounding box center [296, 115] width 48 height 7
click at [258, 154] on html ""intershoes.in.ua" - интернет-магазин Ваш ID: 3879534 Сайт "intershoes.in.ua" -…" at bounding box center [196, 78] width 392 height 156
click at [48, 9] on div "Ваш ID: 3879534" at bounding box center [39, 10] width 45 height 5
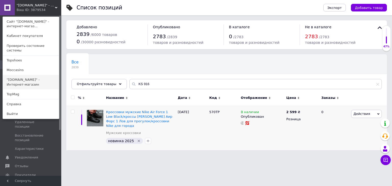
click at [40, 78] on link ""[DOMAIN_NAME]" - Интернет-магазин" at bounding box center [31, 82] width 56 height 14
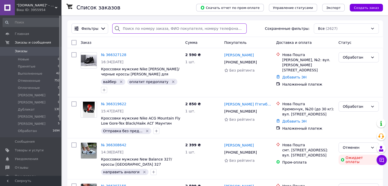
click at [151, 30] on input "search" at bounding box center [179, 28] width 135 height 10
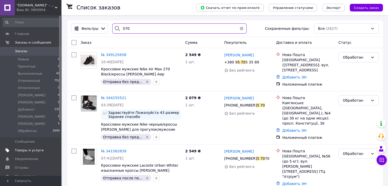
type input "570"
click at [30, 152] on span "Товары и услуги" at bounding box center [29, 150] width 29 height 5
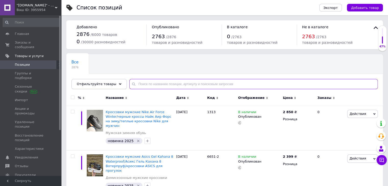
click at [164, 82] on input "text" at bounding box center [253, 84] width 249 height 10
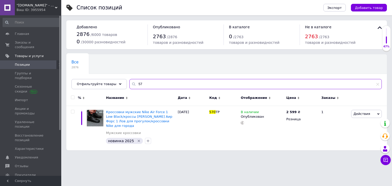
type input "5"
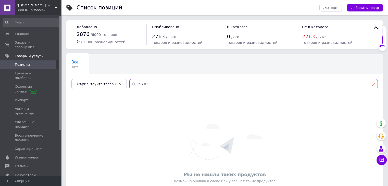
type input "KS916"
click at [373, 84] on icon at bounding box center [373, 84] width 3 height 3
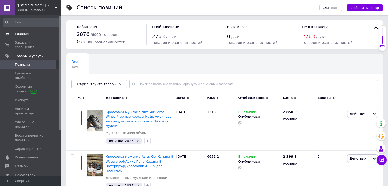
click at [26, 33] on span "Главная" at bounding box center [22, 34] width 14 height 5
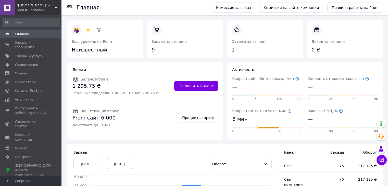
click at [33, 10] on div "Ваш ID: 3955954" at bounding box center [39, 10] width 45 height 5
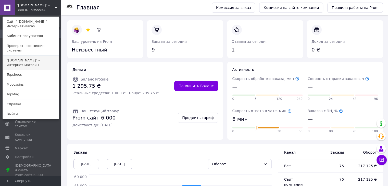
click at [30, 56] on link ""[DOMAIN_NAME]" - интернет-магазин" at bounding box center [31, 63] width 56 height 14
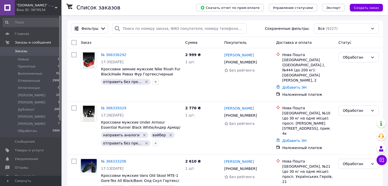
click at [39, 13] on div ""[DOMAIN_NAME]" - интернет-магазин Ваш ID: 3879534" at bounding box center [38, 7] width 46 height 15
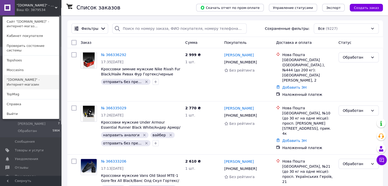
click at [36, 76] on link ""[DOMAIN_NAME]" - Интернет-магазин" at bounding box center [31, 82] width 56 height 14
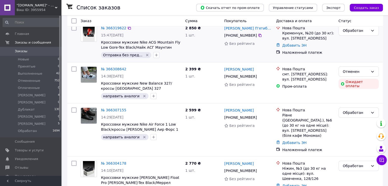
scroll to position [77, 0]
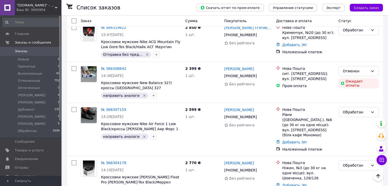
click at [41, 10] on div "Ваш ID: 3955954" at bounding box center [39, 10] width 45 height 5
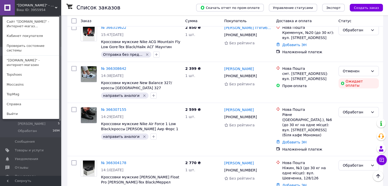
drag, startPoint x: 33, startPoint y: 55, endPoint x: 37, endPoint y: 52, distance: 4.5
click at [33, 56] on link ""[DOMAIN_NAME]" - интернет-магазин" at bounding box center [31, 63] width 56 height 14
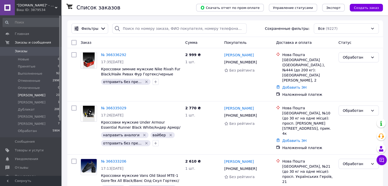
click at [28, 95] on li "[PERSON_NAME] 21" at bounding box center [31, 95] width 63 height 7
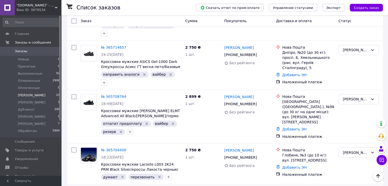
scroll to position [835, 0]
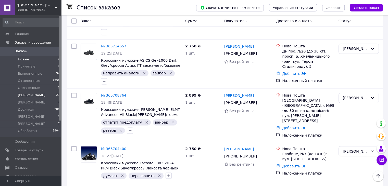
click at [30, 59] on li "Новые 0" at bounding box center [31, 59] width 63 height 7
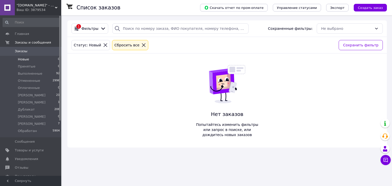
click at [141, 45] on icon at bounding box center [143, 45] width 5 height 5
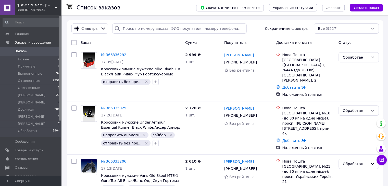
click at [36, 8] on div "Ваш ID: 3879534" at bounding box center [39, 10] width 45 height 5
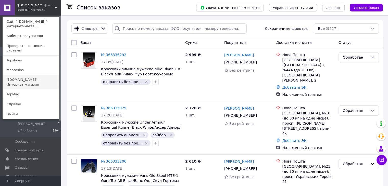
click at [34, 78] on link ""[DOMAIN_NAME]" - Интернет-магазин" at bounding box center [31, 82] width 56 height 14
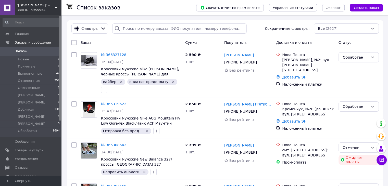
drag, startPoint x: 45, startPoint y: 10, endPoint x: 48, endPoint y: 18, distance: 8.4
click at [45, 10] on div "Ваш ID: 3955954" at bounding box center [39, 10] width 45 height 5
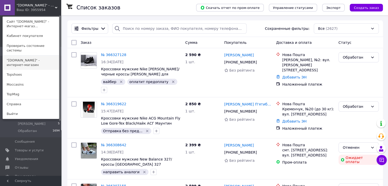
click at [34, 56] on link ""[DOMAIN_NAME]" - интернет-магазин" at bounding box center [31, 63] width 56 height 14
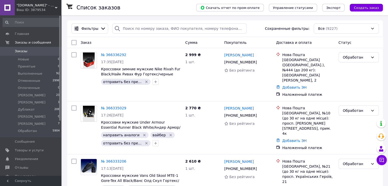
click at [41, 8] on div "Ваш ID: 3879534" at bounding box center [39, 10] width 45 height 5
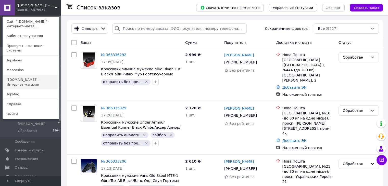
click at [28, 75] on link ""[DOMAIN_NAME]" - Интернет-магазин" at bounding box center [31, 82] width 56 height 14
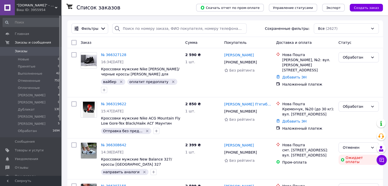
click at [39, 8] on div "Ваш ID: 3955954" at bounding box center [39, 10] width 45 height 5
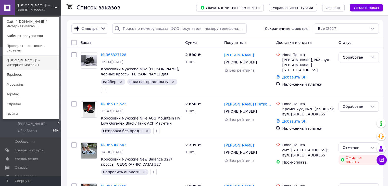
click at [42, 56] on link ""[DOMAIN_NAME]" - интернет-магазин" at bounding box center [31, 63] width 56 height 14
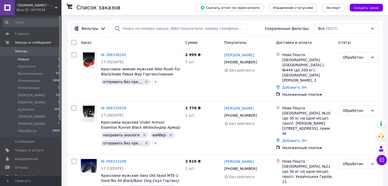
click at [27, 61] on span "Новые" at bounding box center [23, 59] width 11 height 5
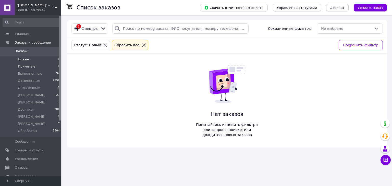
click at [24, 67] on span "Принятые" at bounding box center [27, 66] width 18 height 5
click at [24, 42] on span "Заказы и сообщения" at bounding box center [33, 42] width 36 height 5
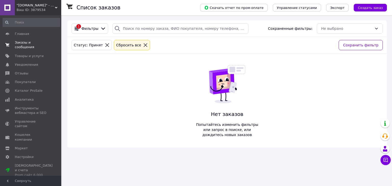
click at [24, 42] on span "Заказы и сообщения" at bounding box center [31, 44] width 32 height 9
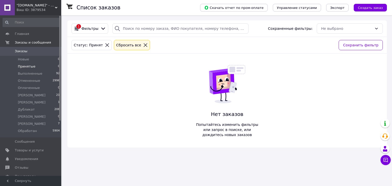
click at [25, 53] on span "Заказы" at bounding box center [21, 51] width 13 height 5
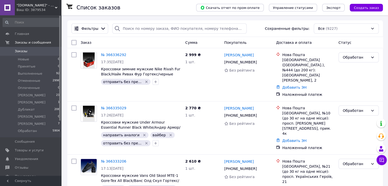
click at [37, 7] on span ""[DOMAIN_NAME]" - интернет-магазин" at bounding box center [36, 5] width 38 height 5
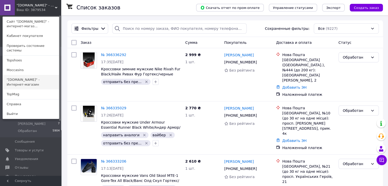
click at [31, 77] on link ""[DOMAIN_NAME]" - Интернет-магазин" at bounding box center [31, 82] width 56 height 14
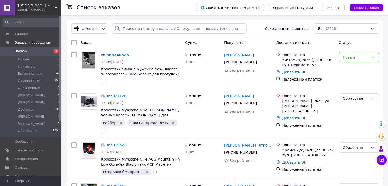
click at [44, 8] on div "Ваш ID: 3955954" at bounding box center [39, 10] width 45 height 5
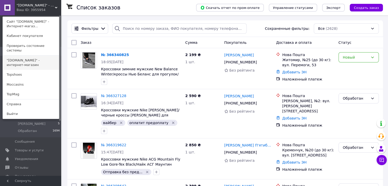
click at [37, 59] on link ""[DOMAIN_NAME]" - интернет-магазин" at bounding box center [31, 63] width 56 height 14
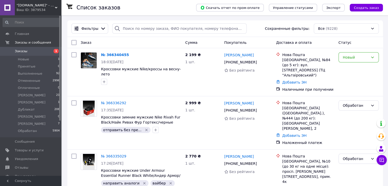
click at [40, 5] on span ""[DOMAIN_NAME]" - интернет-магазин" at bounding box center [36, 5] width 38 height 5
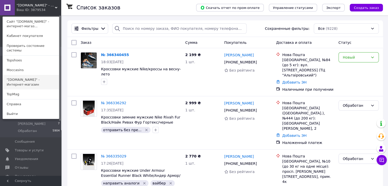
click at [33, 76] on link ""[DOMAIN_NAME]" - Интернет-магазин" at bounding box center [31, 82] width 56 height 14
